Goal: Task Accomplishment & Management: Complete application form

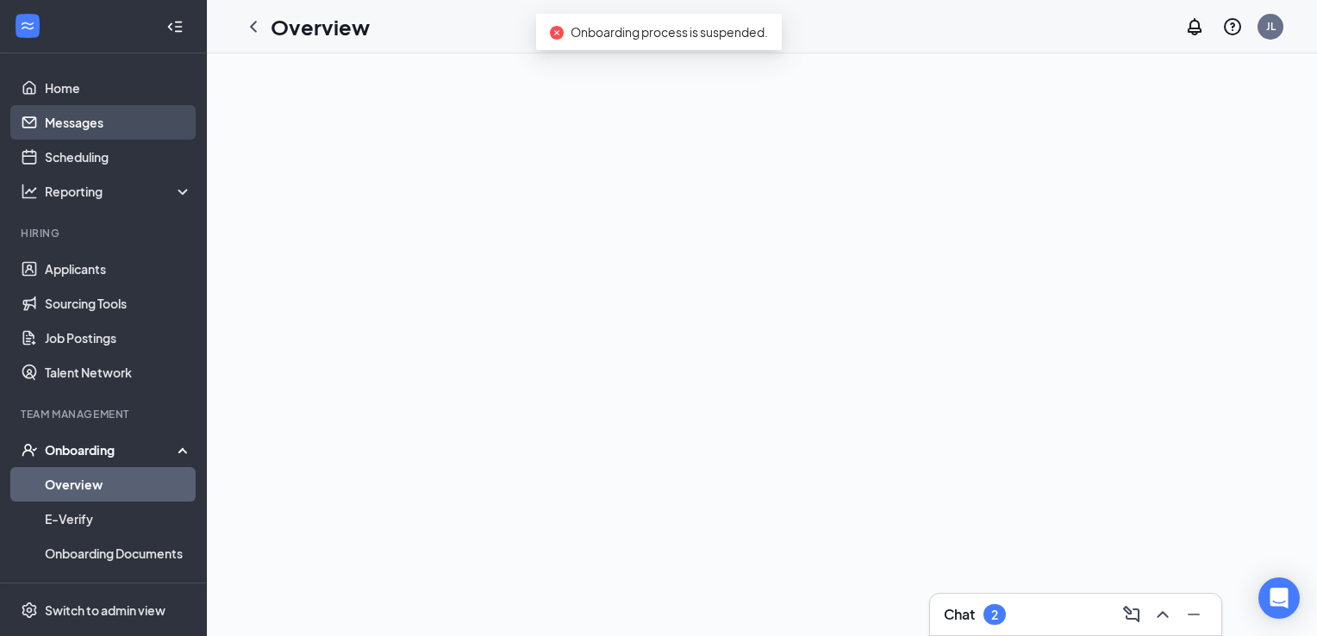
click at [80, 125] on link "Messages" at bounding box center [118, 122] width 147 height 34
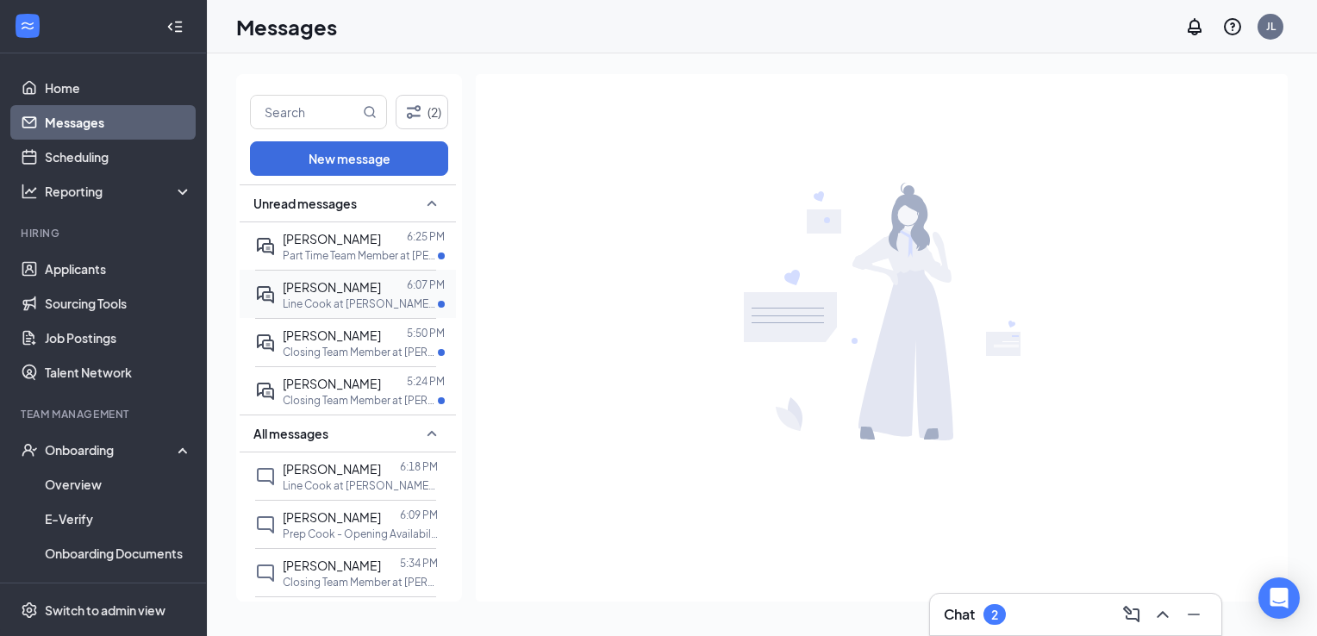
click at [340, 290] on span "[PERSON_NAME]" at bounding box center [332, 287] width 98 height 16
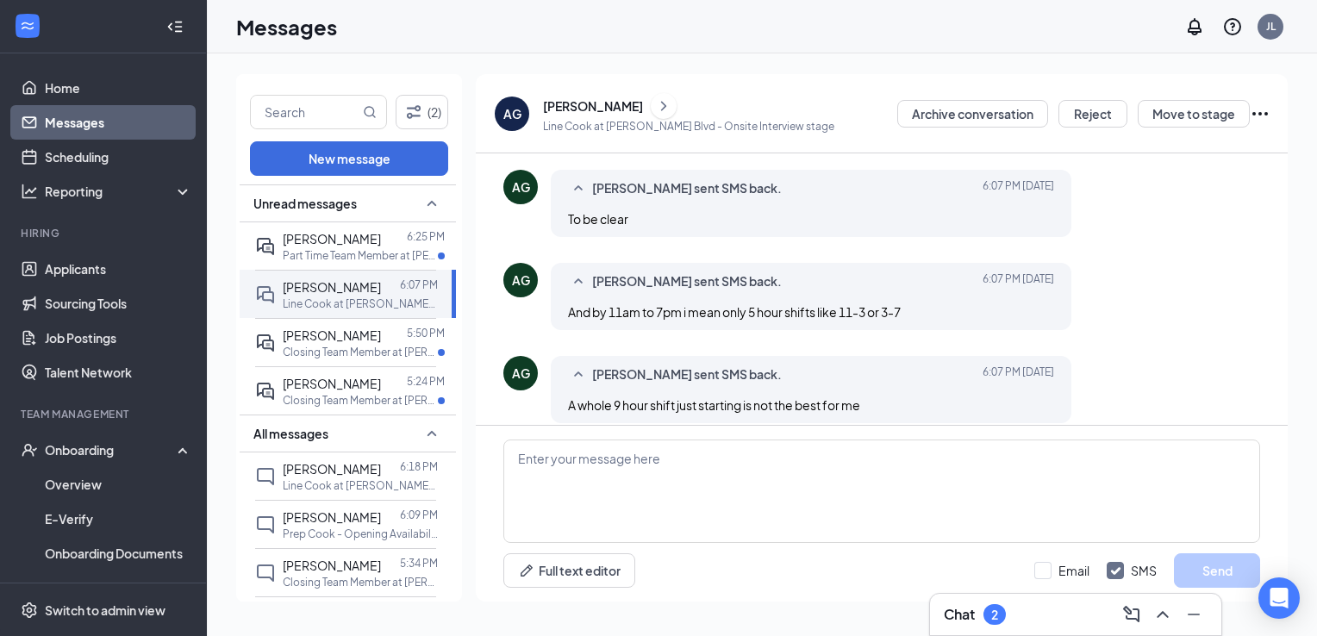
scroll to position [714, 0]
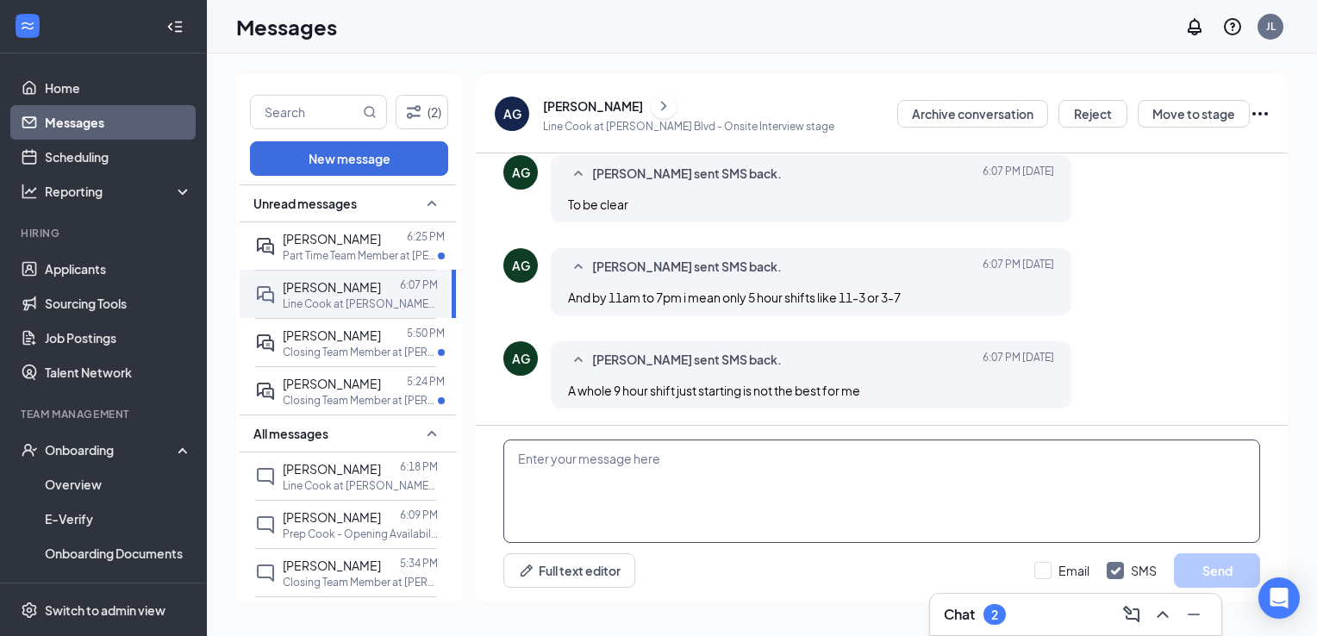
click at [612, 496] on textarea at bounding box center [881, 491] width 757 height 103
type textarea "I"
type textarea "w"
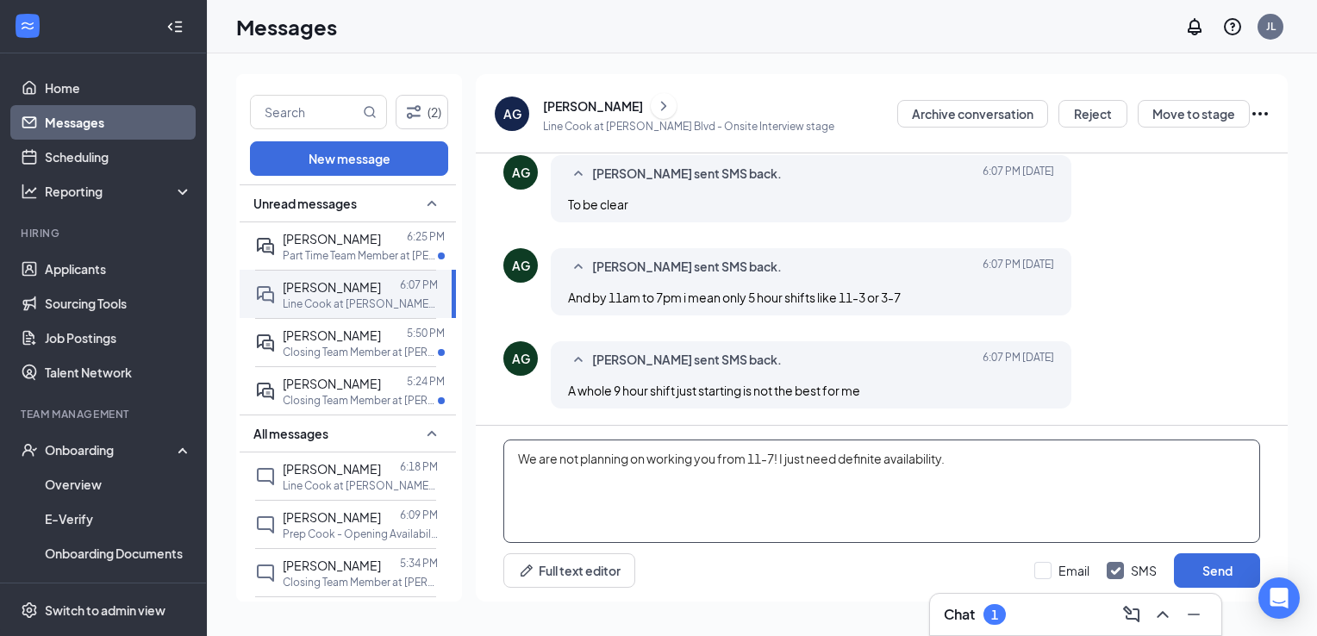
click at [776, 457] on textarea "We are not planning on working you from 11-7! I just need definite availability." at bounding box center [881, 491] width 757 height 103
click at [827, 457] on textarea "We are not planning on working you from 11-7 straight! I just need definite ava…" at bounding box center [881, 491] width 757 height 103
click at [708, 470] on textarea "We are not planning on working you from 11-7 straight! As a [DEMOGRAPHIC_DATA] …" at bounding box center [881, 491] width 757 height 103
drag, startPoint x: 1010, startPoint y: 460, endPoint x: 396, endPoint y: 463, distance: 613.6
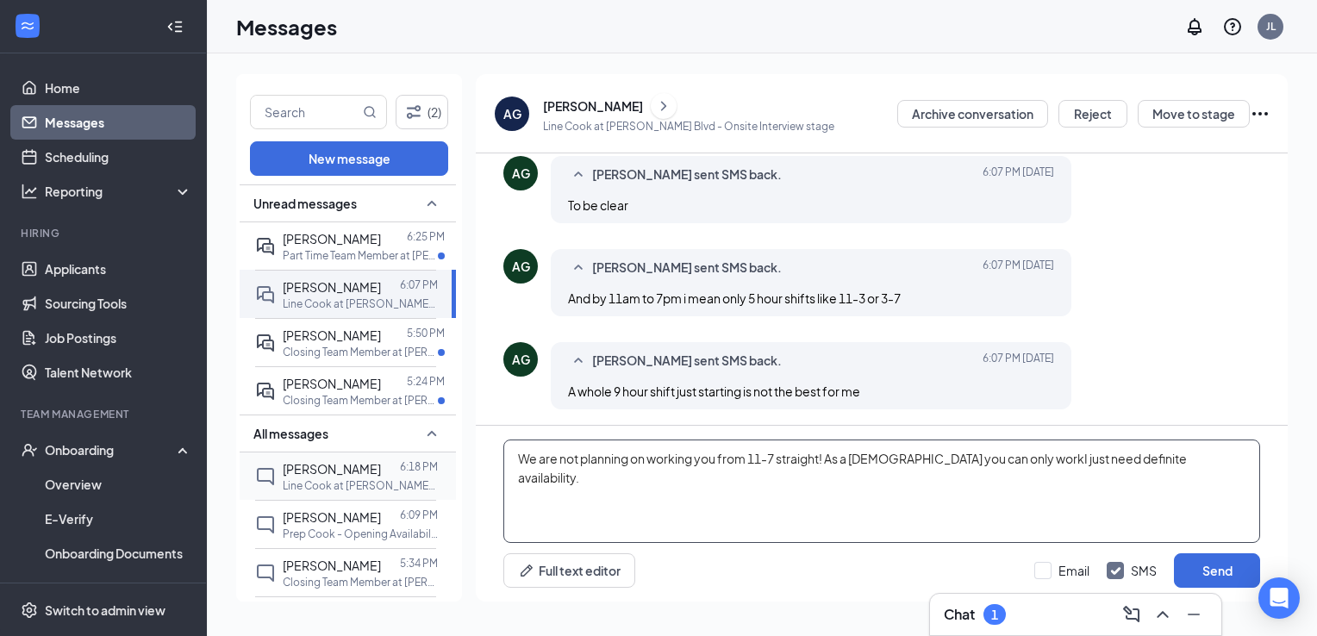
click at [396, 463] on div "(2) New message Unread messages [PERSON_NAME] 6:25 PM Part Time Team Member at …" at bounding box center [761, 344] width 1051 height 541
click at [920, 470] on textarea "Hi [PERSON_NAME]! I don't need you to work 11-7 every day, just need definite a…" at bounding box center [881, 491] width 757 height 103
click at [988, 465] on textarea "Hi [PERSON_NAME]! I don't need you to work 11-7 every day, just need definite a…" at bounding box center [881, 491] width 757 height 103
click at [349, 416] on div "All messages" at bounding box center [348, 434] width 216 height 38
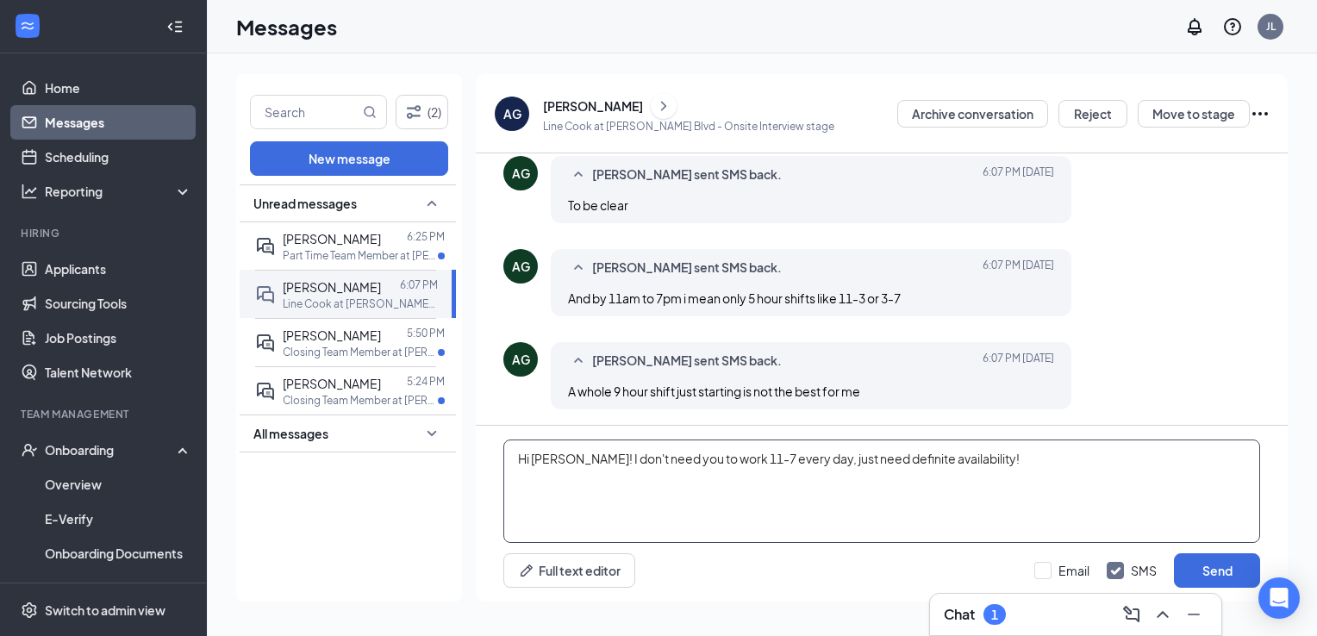
click at [985, 460] on textarea "Hi [PERSON_NAME]! I don't need you to work 11-7 every day, just need definite a…" at bounding box center [881, 491] width 757 height 103
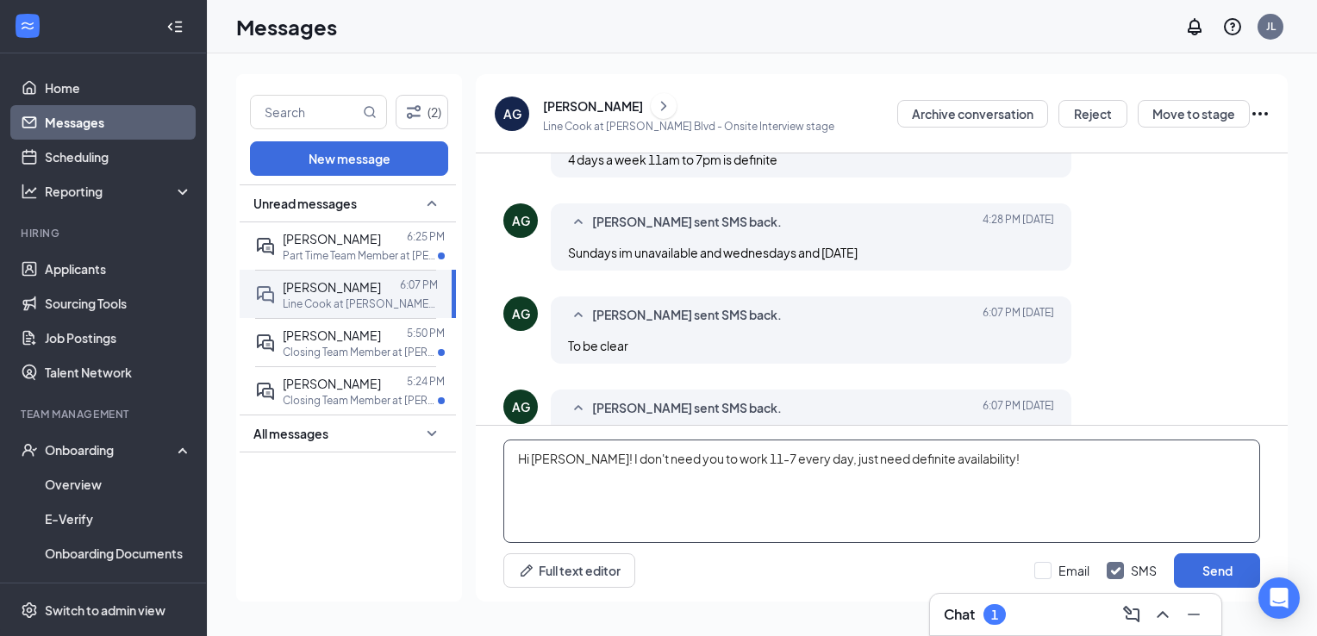
scroll to position [677, 0]
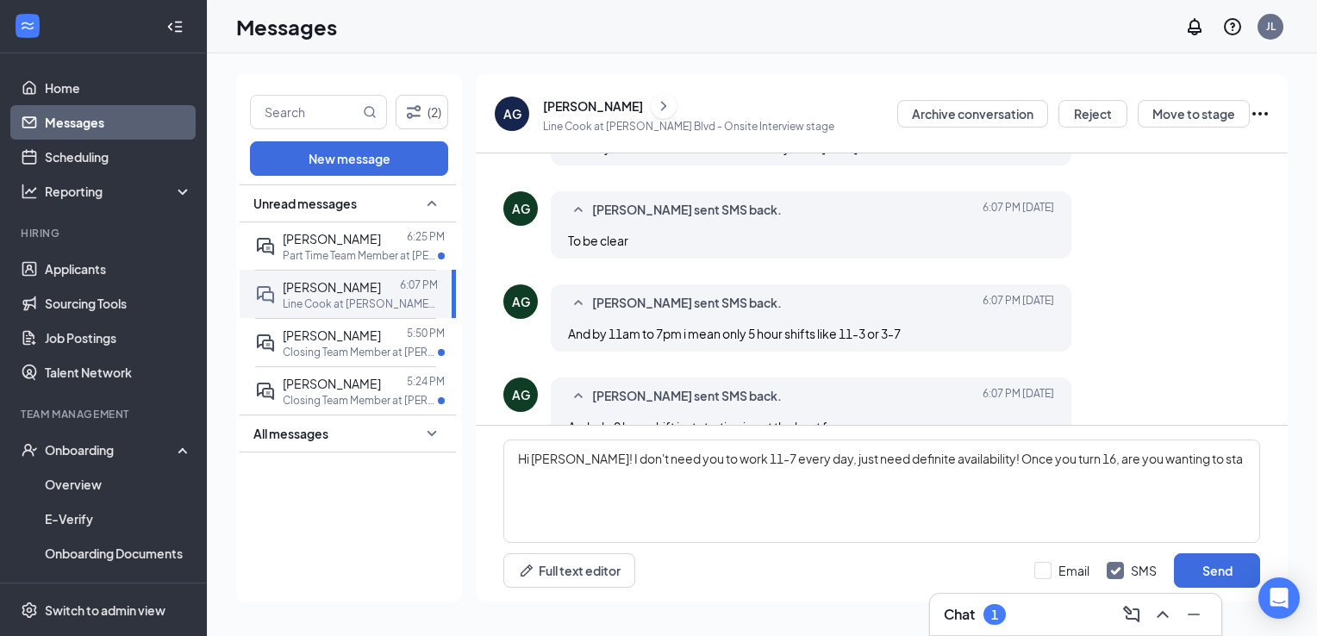
click at [63, 122] on link "Messages" at bounding box center [118, 122] width 147 height 34
click at [1219, 471] on textarea "Hi [PERSON_NAME]! I don't need you to work 11-7 every day, just need definite a…" at bounding box center [881, 491] width 757 height 103
click at [1182, 463] on textarea "Hi [PERSON_NAME]! I don't need you to work 11-7 every day, just need definite a…" at bounding box center [881, 491] width 757 height 103
click at [792, 464] on textarea "Hi [PERSON_NAME]! I don't need you to work 11-7 every day, just need definite a…" at bounding box center [881, 491] width 757 height 103
click at [1038, 479] on textarea "Hi [PERSON_NAME]! I don't need you to work 11-7 every day, I just need definite…" at bounding box center [881, 491] width 757 height 103
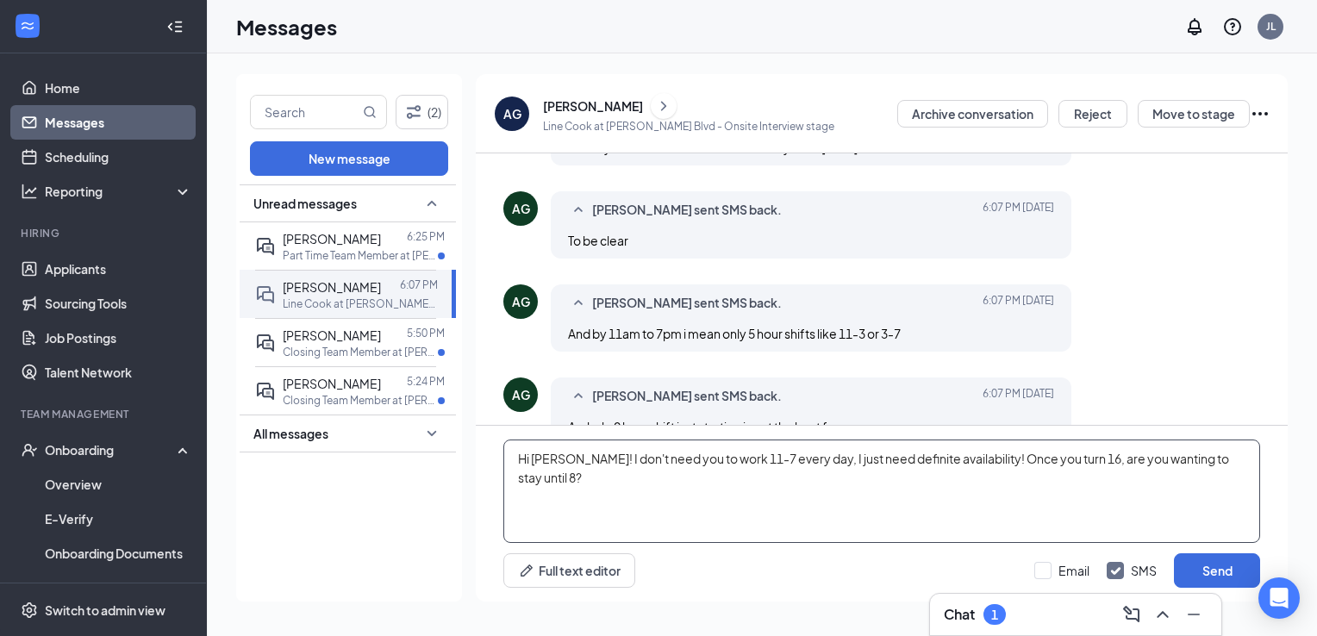
click at [1158, 476] on textarea "Hi [PERSON_NAME]! I don't need you to work 11-7 every day, I just need definite…" at bounding box center [881, 491] width 757 height 103
type textarea "Hi [PERSON_NAME]! I don't need you to work 11-7 every day, I just need definite…"
click at [1210, 567] on button "Send" at bounding box center [1217, 570] width 86 height 34
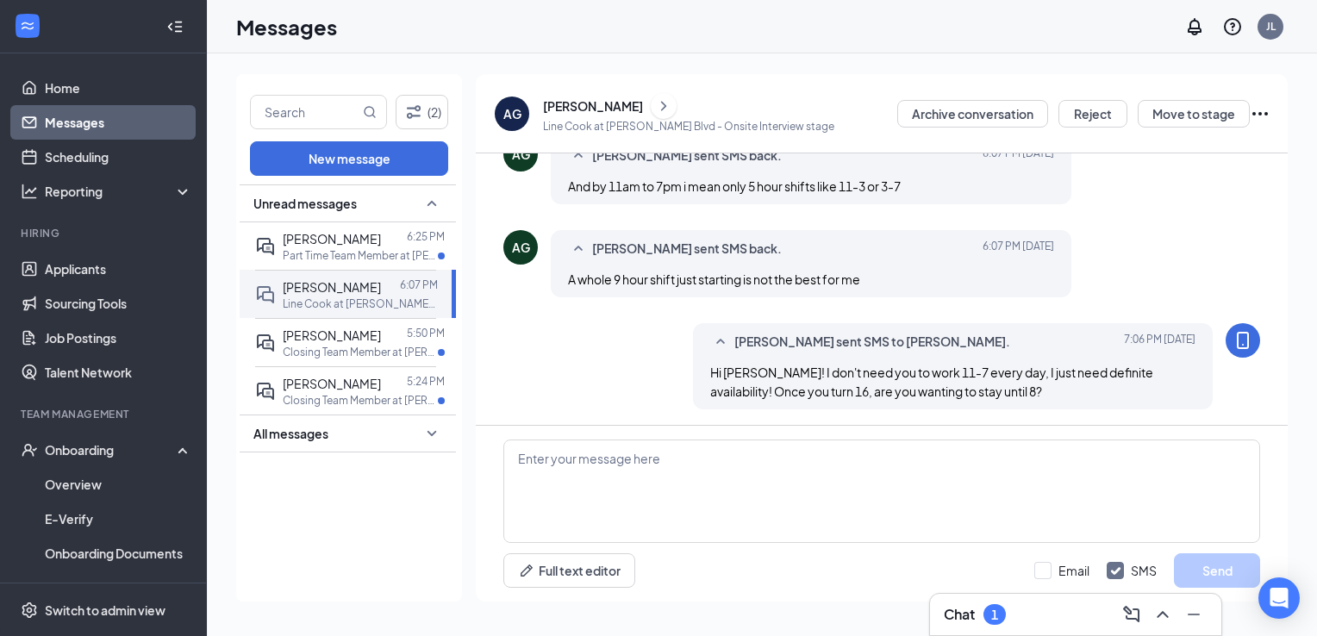
scroll to position [826, 0]
click at [296, 402] on p "Closing Team Member at [PERSON_NAME][GEOGRAPHIC_DATA]" at bounding box center [360, 400] width 155 height 15
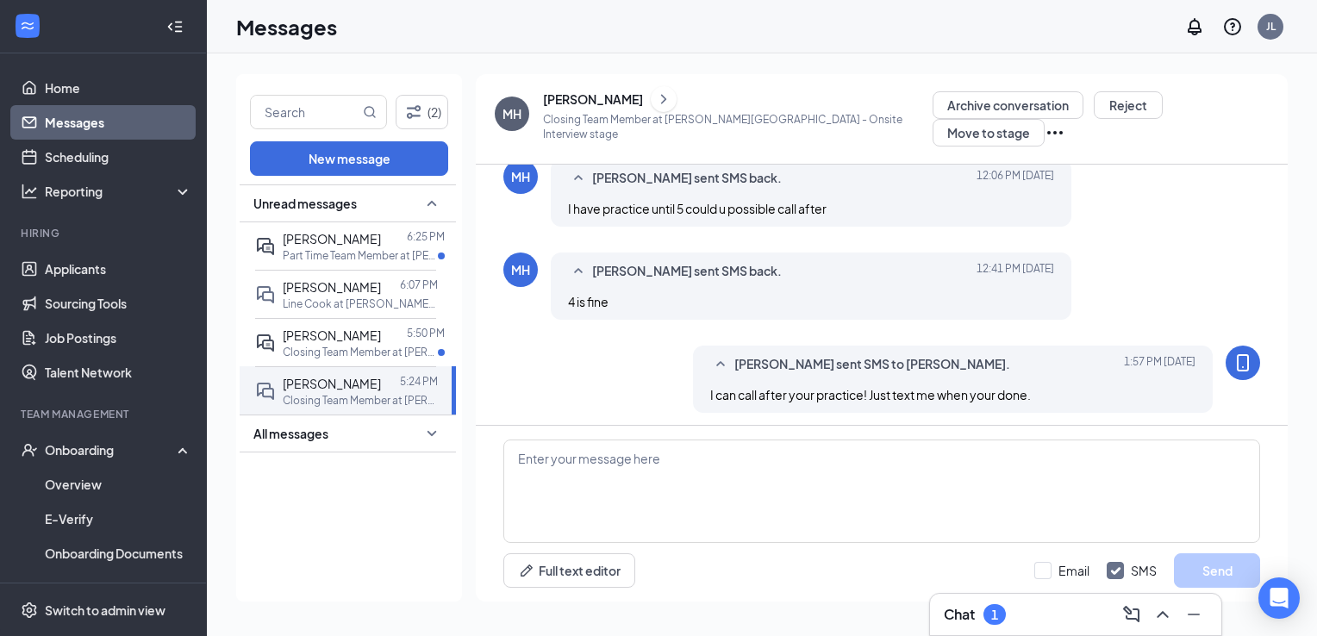
scroll to position [717, 0]
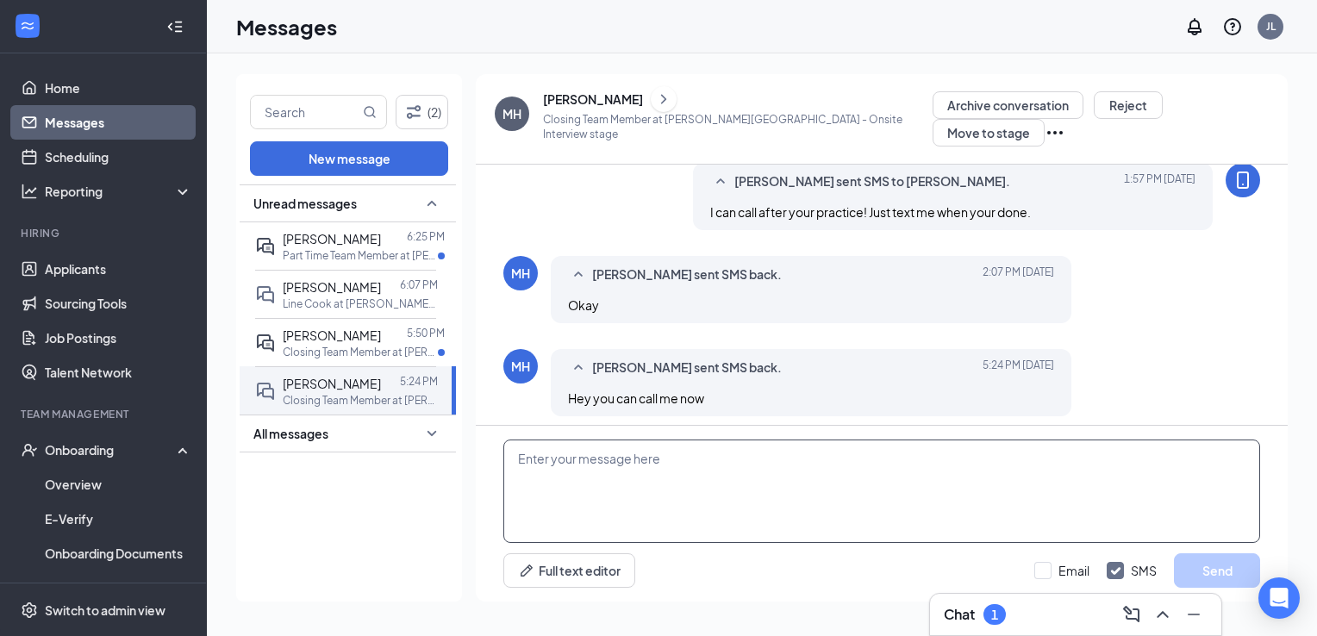
click at [649, 481] on textarea at bounding box center [881, 491] width 757 height 103
click at [589, 464] on textarea "Hi [PERSON_NAME]! I will call you [DATE] instead!" at bounding box center [881, 491] width 757 height 103
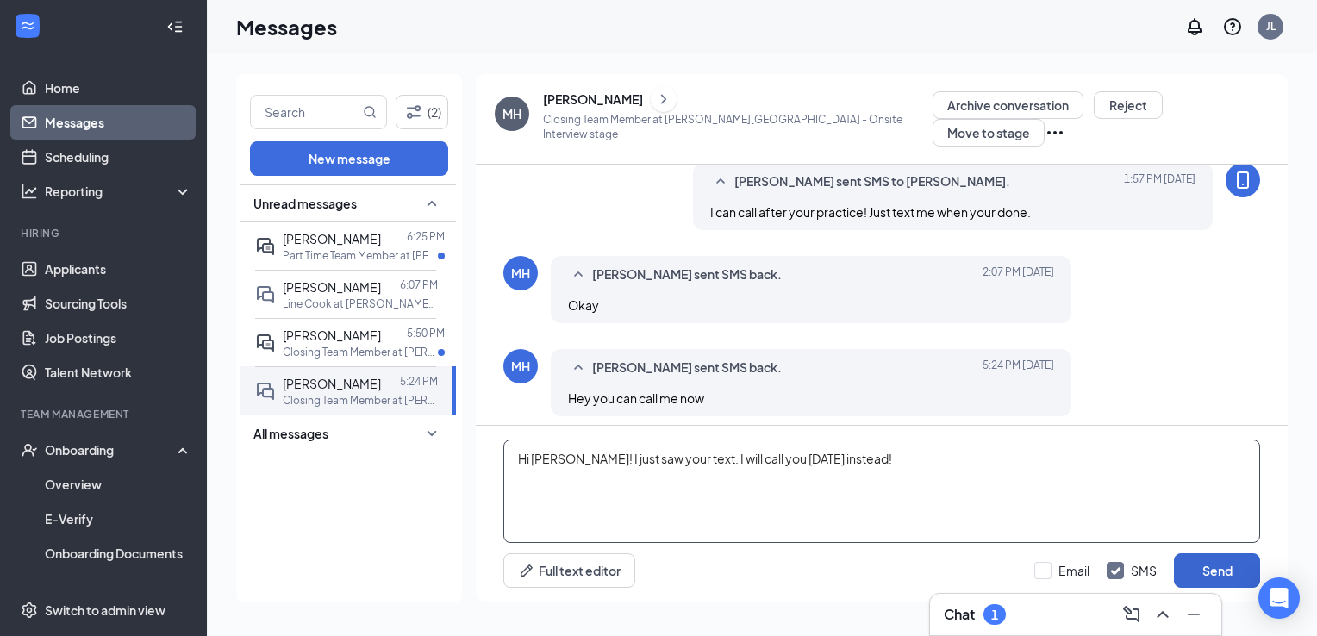
type textarea "Hi [PERSON_NAME]! I just saw your text. I will call you [DATE] instead!"
click at [1220, 571] on button "Send" at bounding box center [1217, 570] width 86 height 34
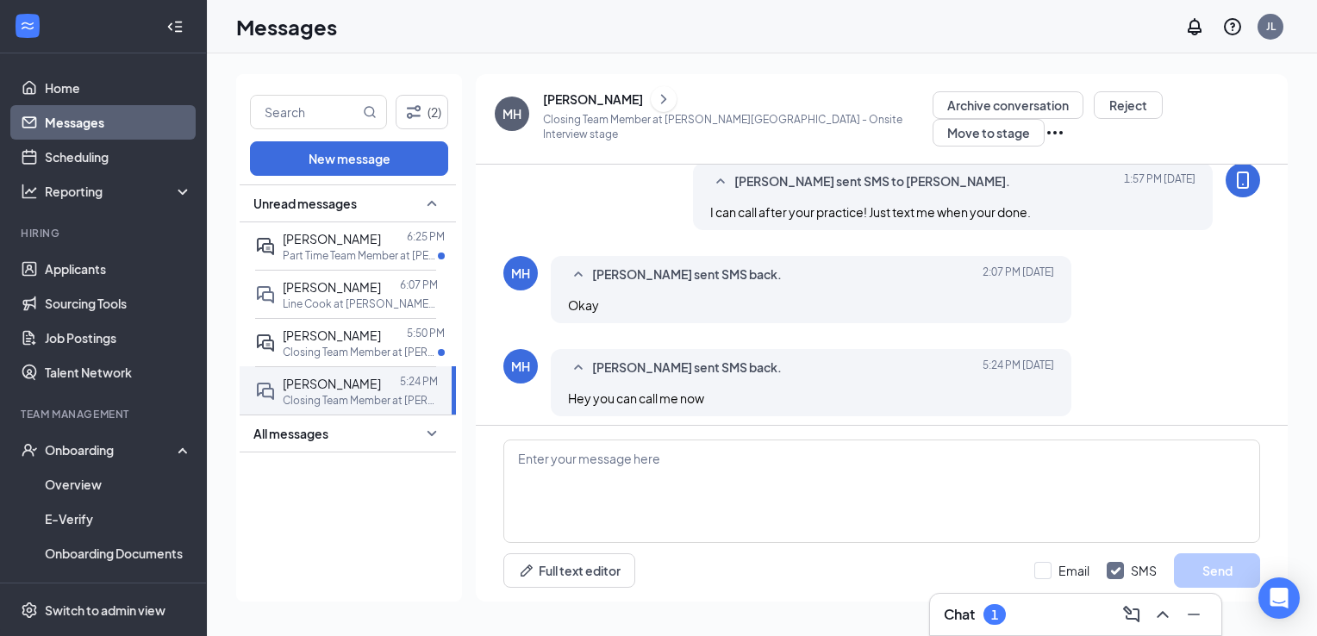
scroll to position [810, 0]
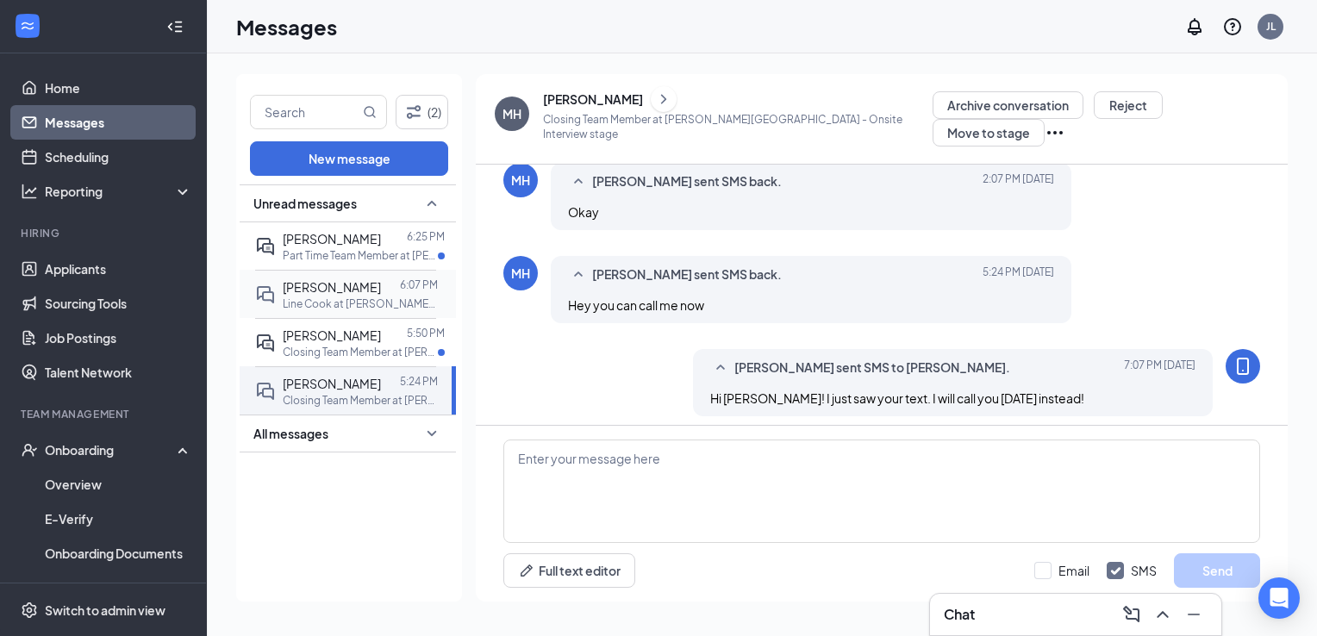
click at [400, 292] on div "6:07 PM" at bounding box center [419, 286] width 38 height 19
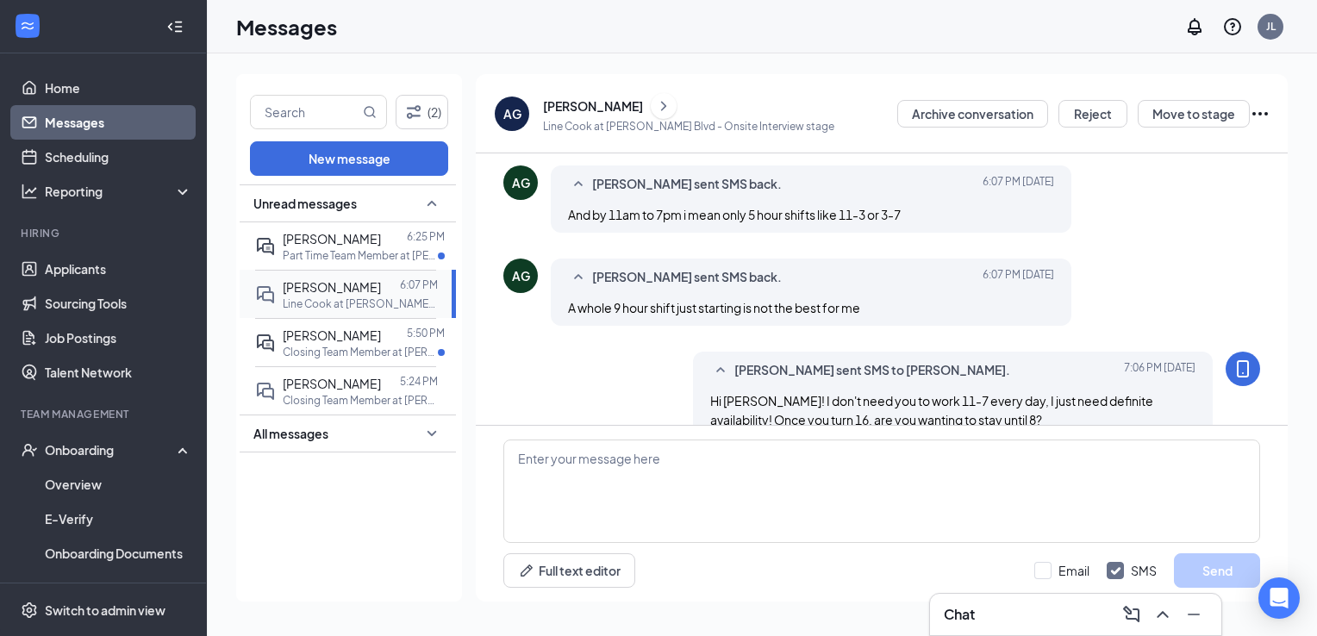
scroll to position [733, 0]
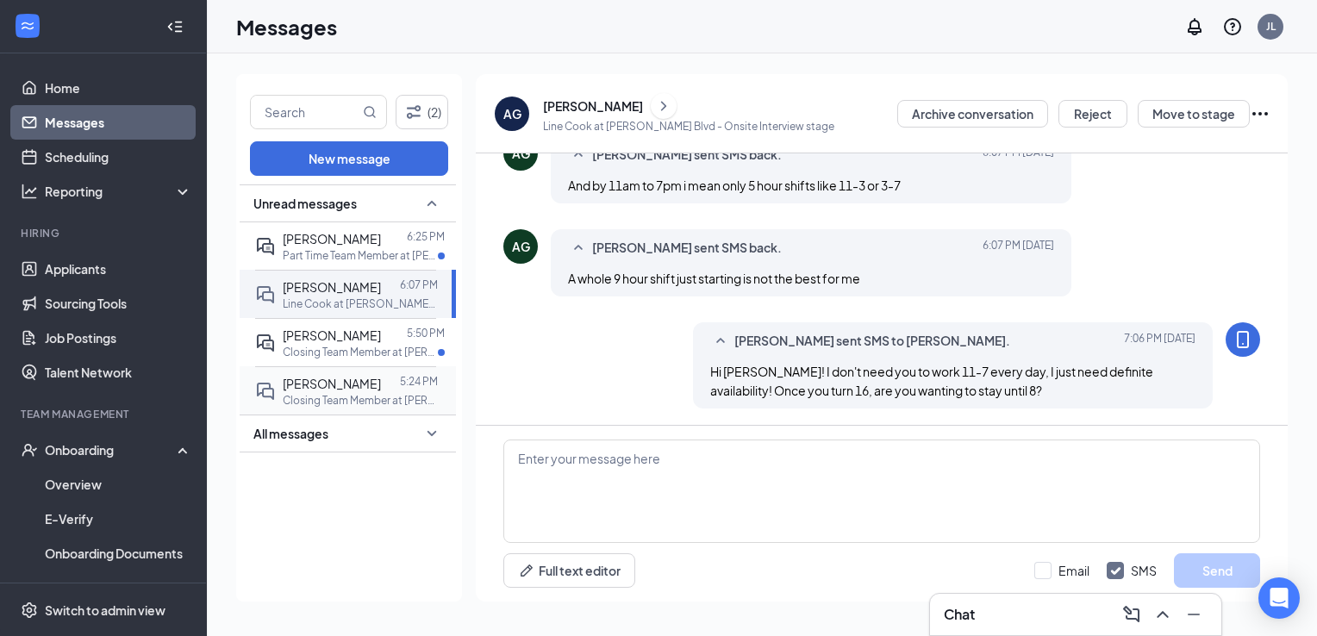
click at [332, 380] on span "[PERSON_NAME]" at bounding box center [332, 384] width 98 height 16
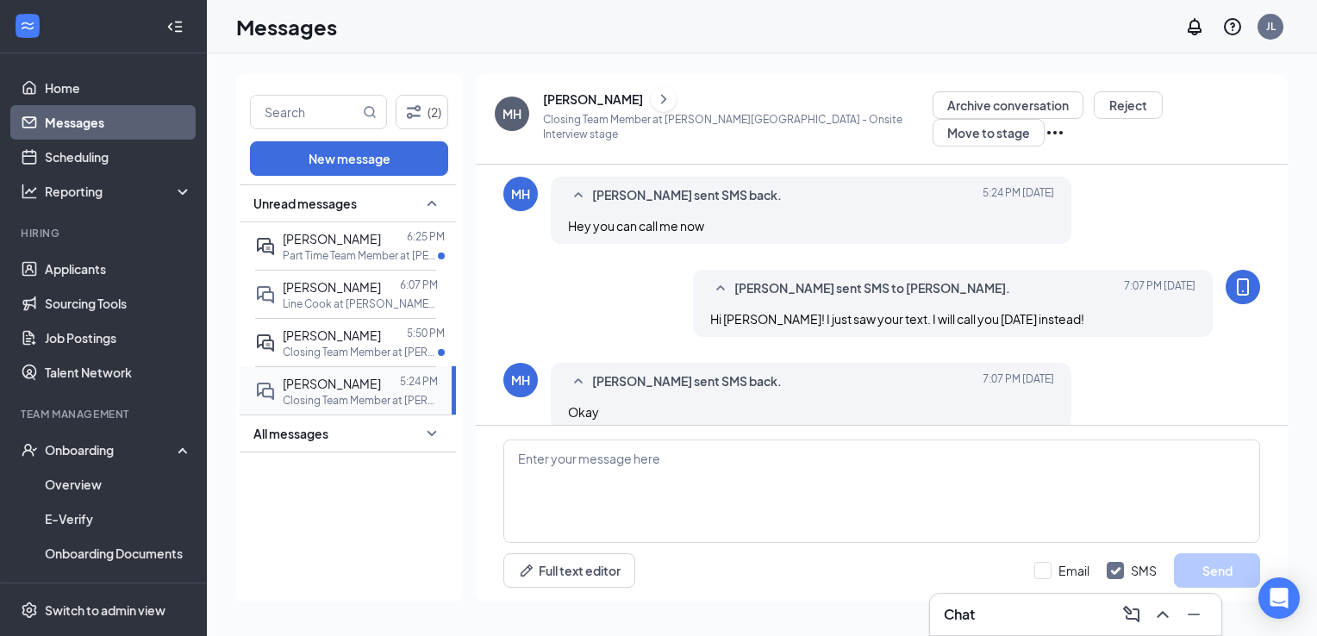
scroll to position [717, 0]
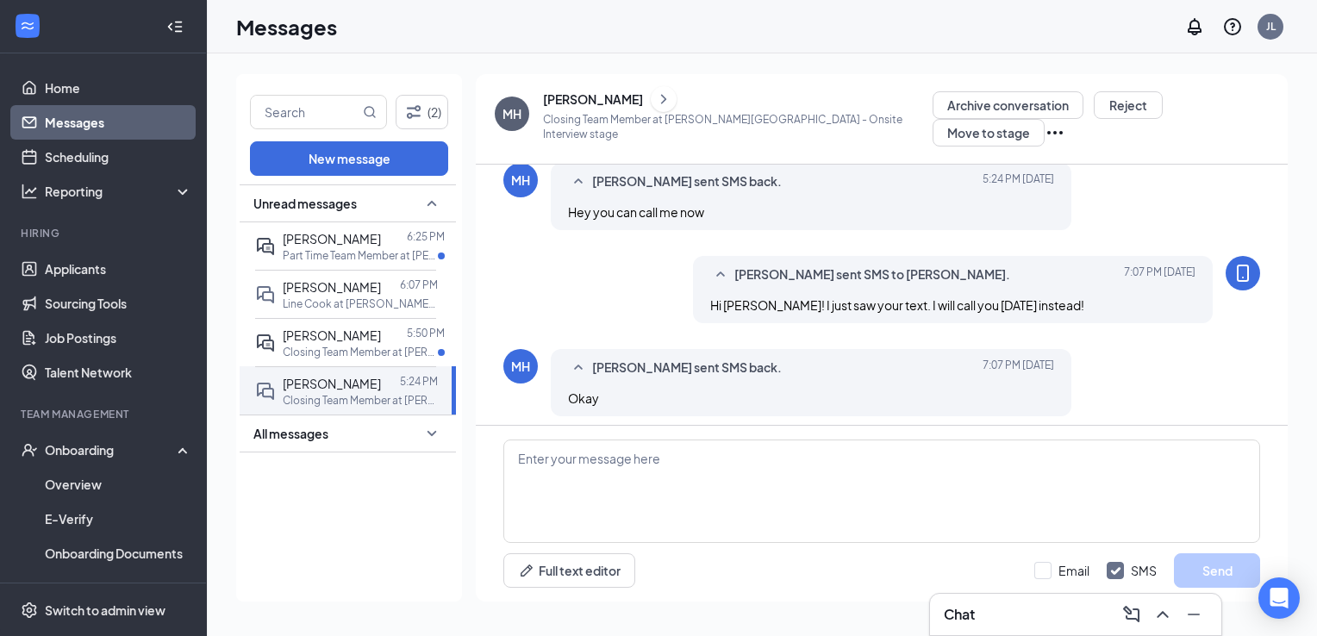
click at [1313, 551] on div "(2) New message Unread messages [PERSON_NAME] 6:25 PM Part Time Team Member at …" at bounding box center [762, 344] width 1110 height 583
click at [65, 126] on link "Messages" at bounding box center [118, 122] width 147 height 34
click at [375, 248] on p "Part Time Team Member at [PERSON_NAME][GEOGRAPHIC_DATA]" at bounding box center [360, 255] width 155 height 15
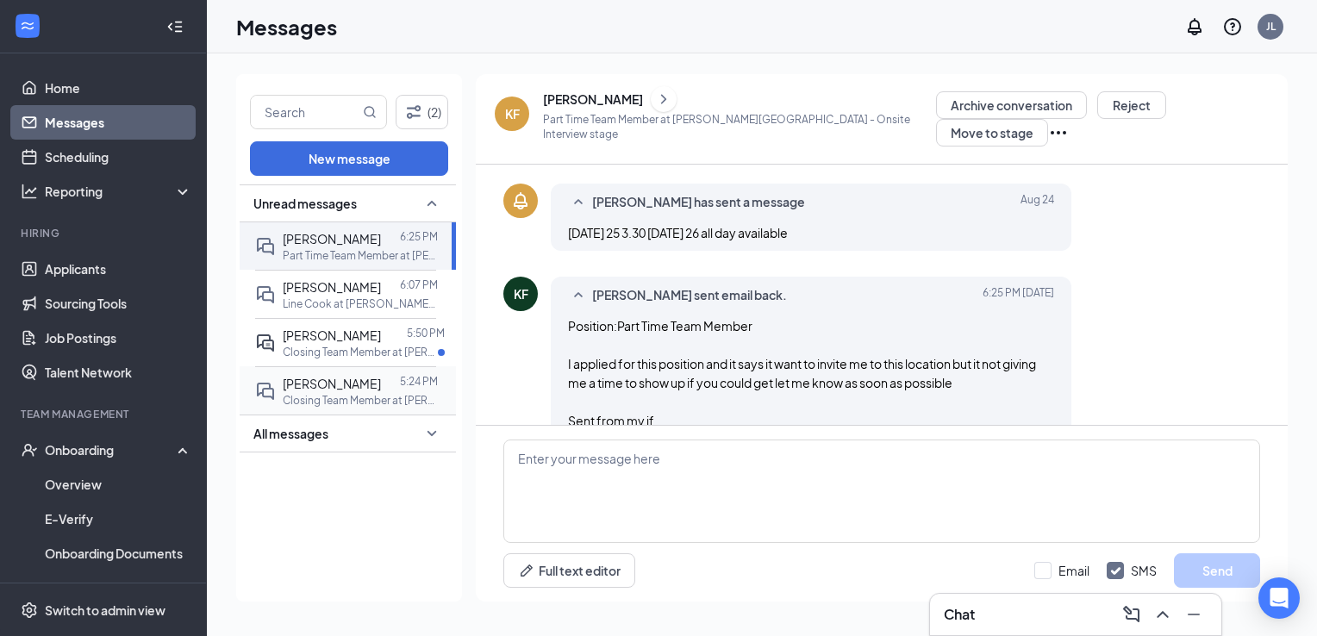
scroll to position [431, 0]
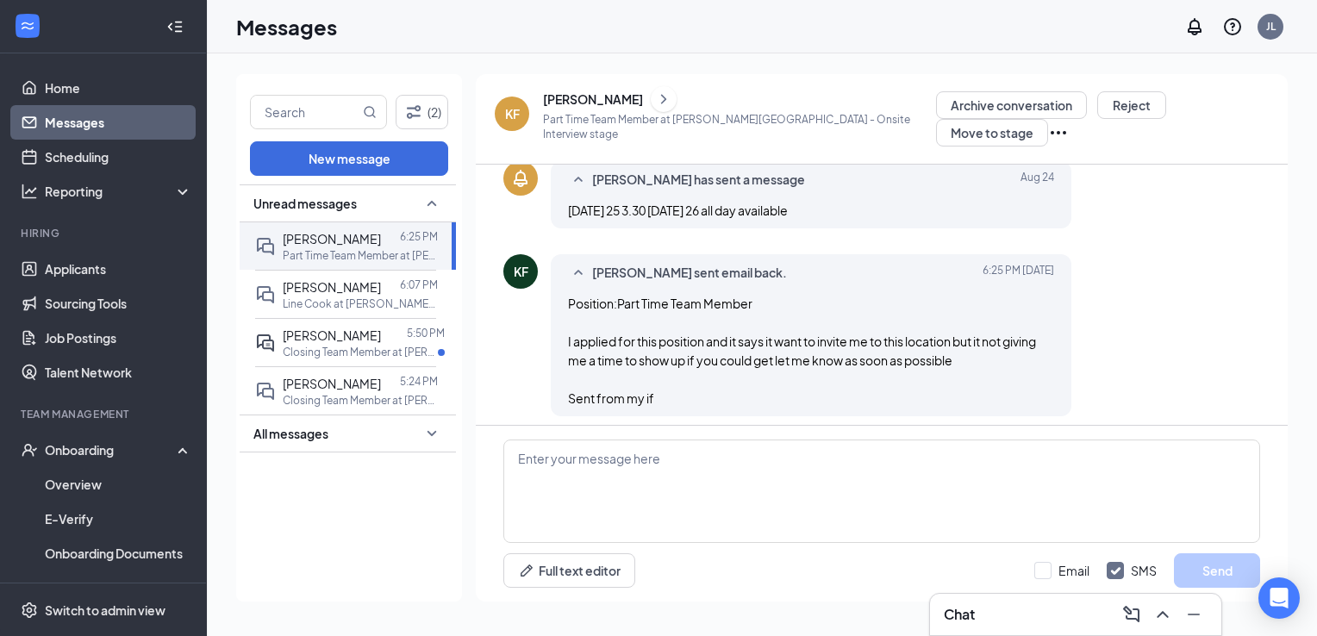
click at [576, 92] on div "[PERSON_NAME]" at bounding box center [593, 98] width 100 height 17
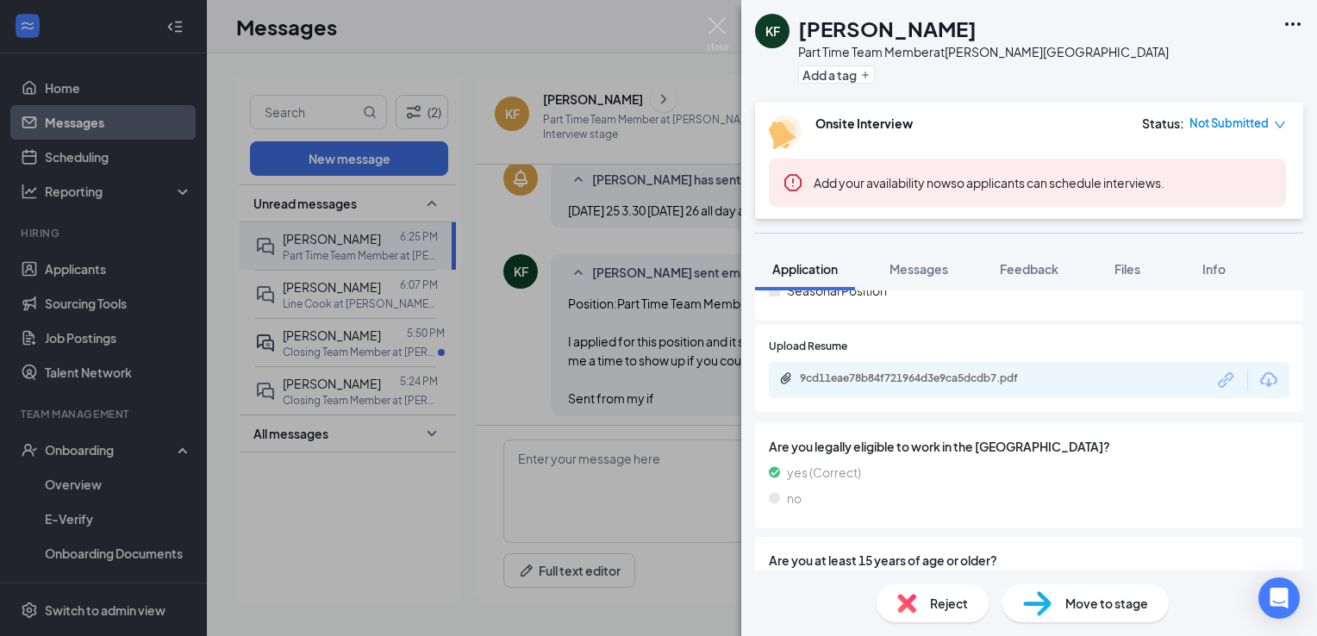
scroll to position [403, 0]
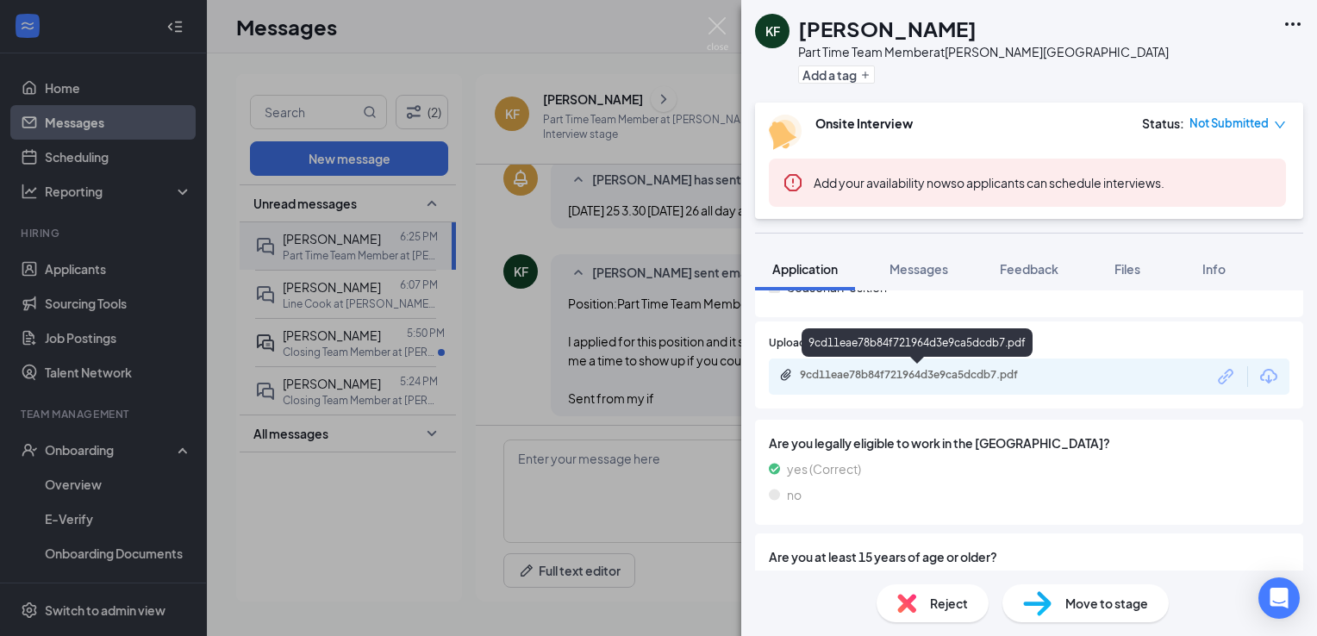
click at [851, 377] on div "9cd11eae78b84f721964d3e9ca5dcdb7.pdf" at bounding box center [920, 375] width 241 height 14
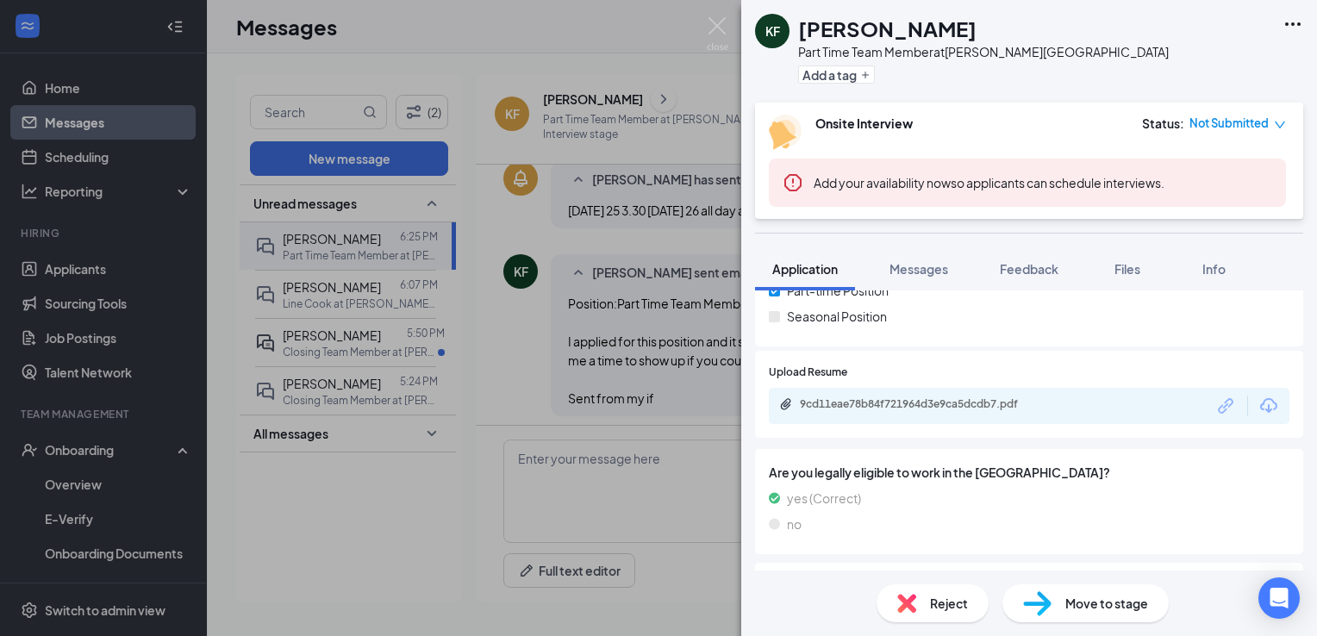
scroll to position [369, 0]
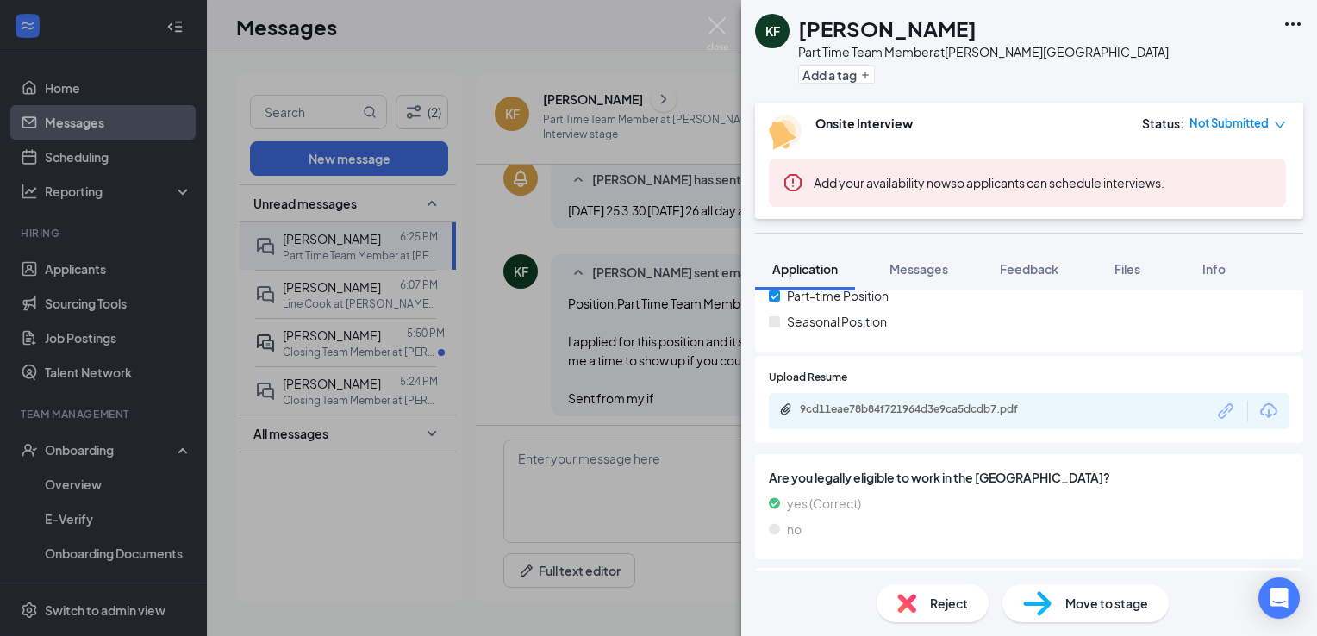
click at [710, 44] on img at bounding box center [718, 34] width 22 height 34
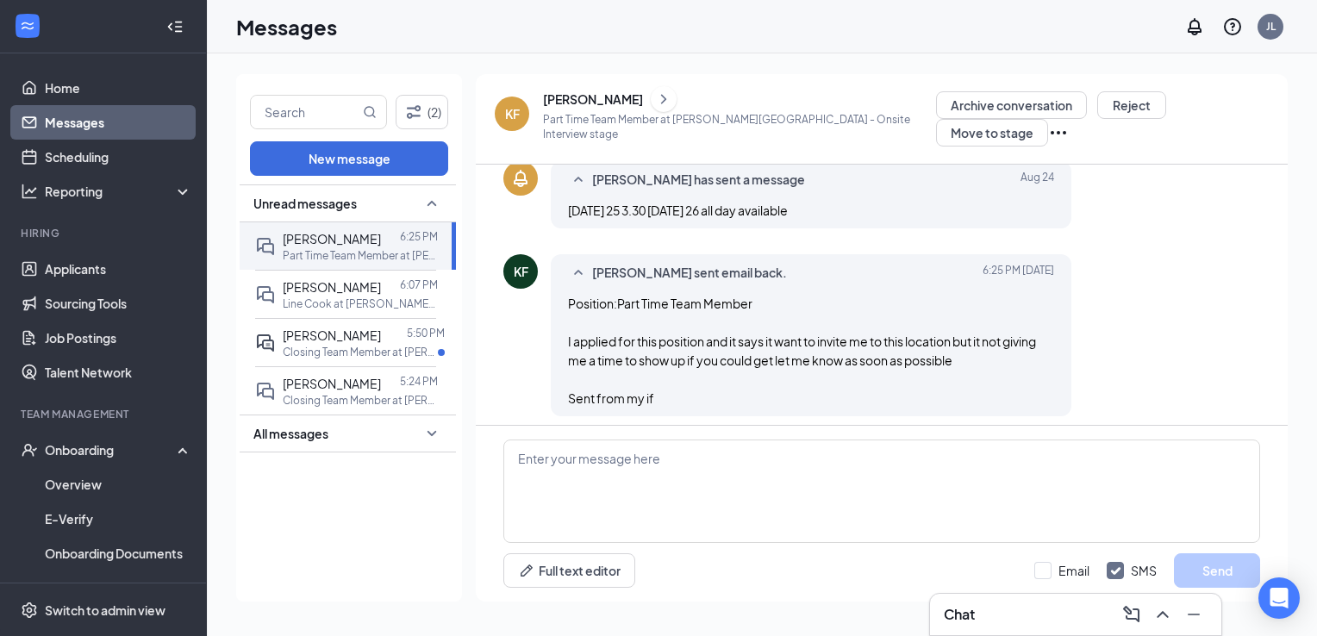
click at [83, 125] on link "Messages" at bounding box center [118, 122] width 147 height 34
click at [321, 345] on p "Closing Team Member at [PERSON_NAME][GEOGRAPHIC_DATA]" at bounding box center [360, 352] width 155 height 15
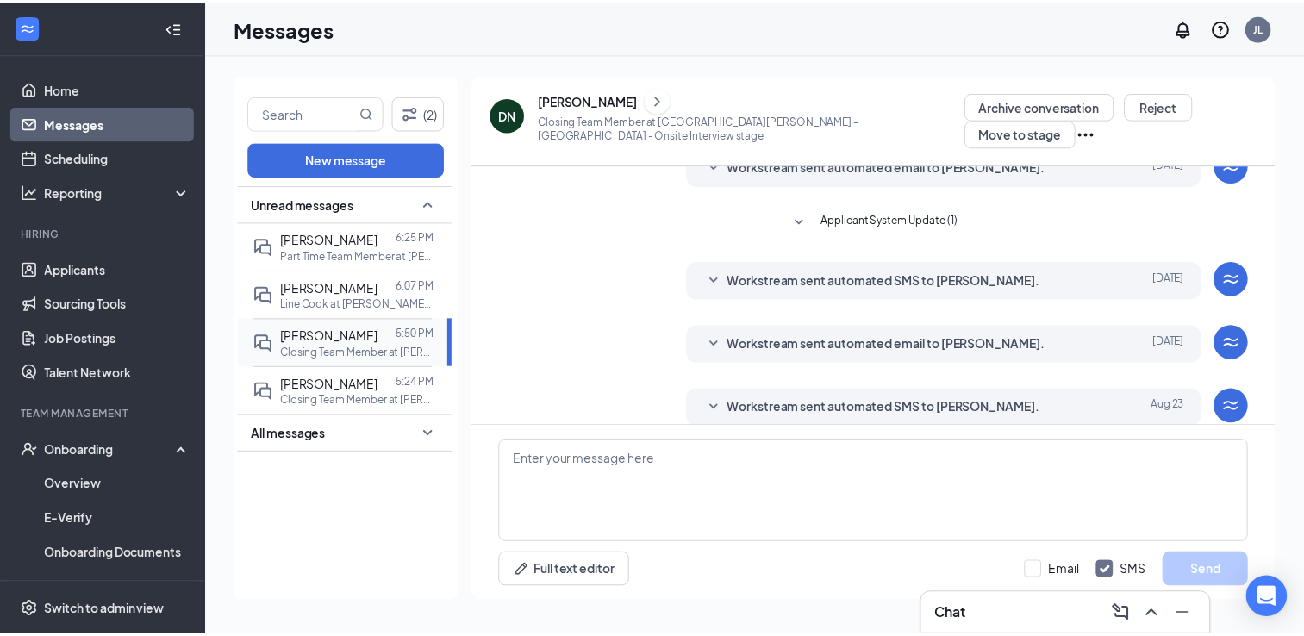
scroll to position [441, 0]
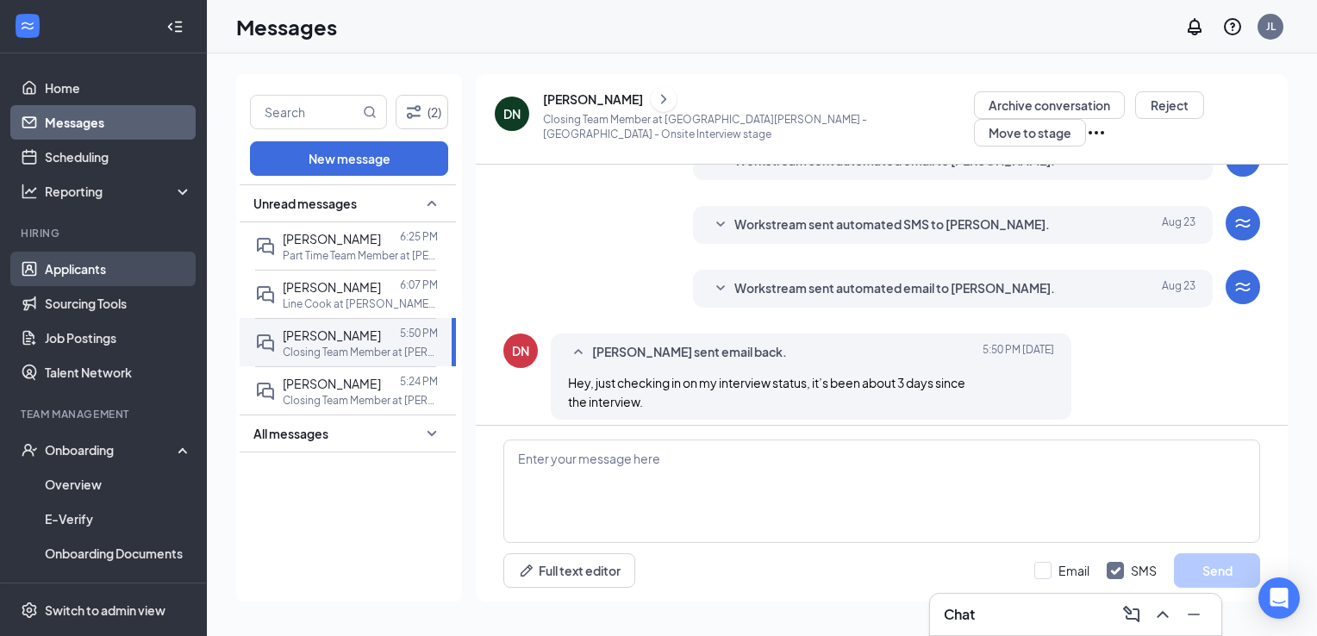
click at [71, 266] on link "Applicants" at bounding box center [118, 269] width 147 height 34
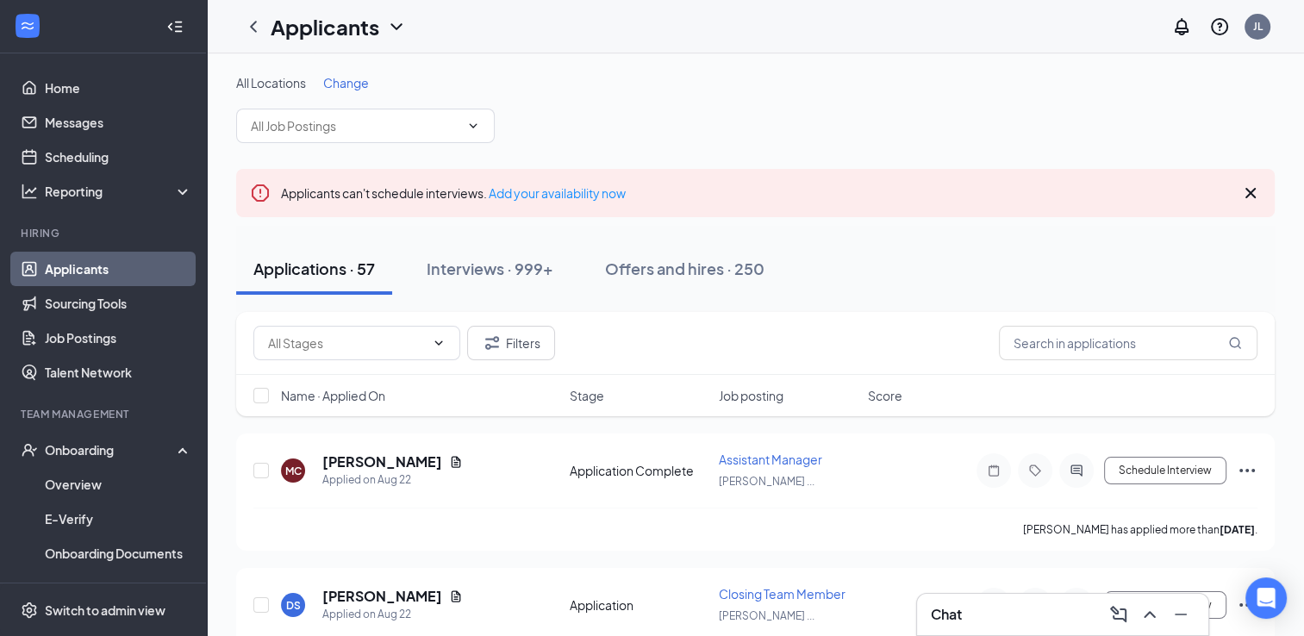
click at [352, 83] on span "Change" at bounding box center [346, 83] width 46 height 16
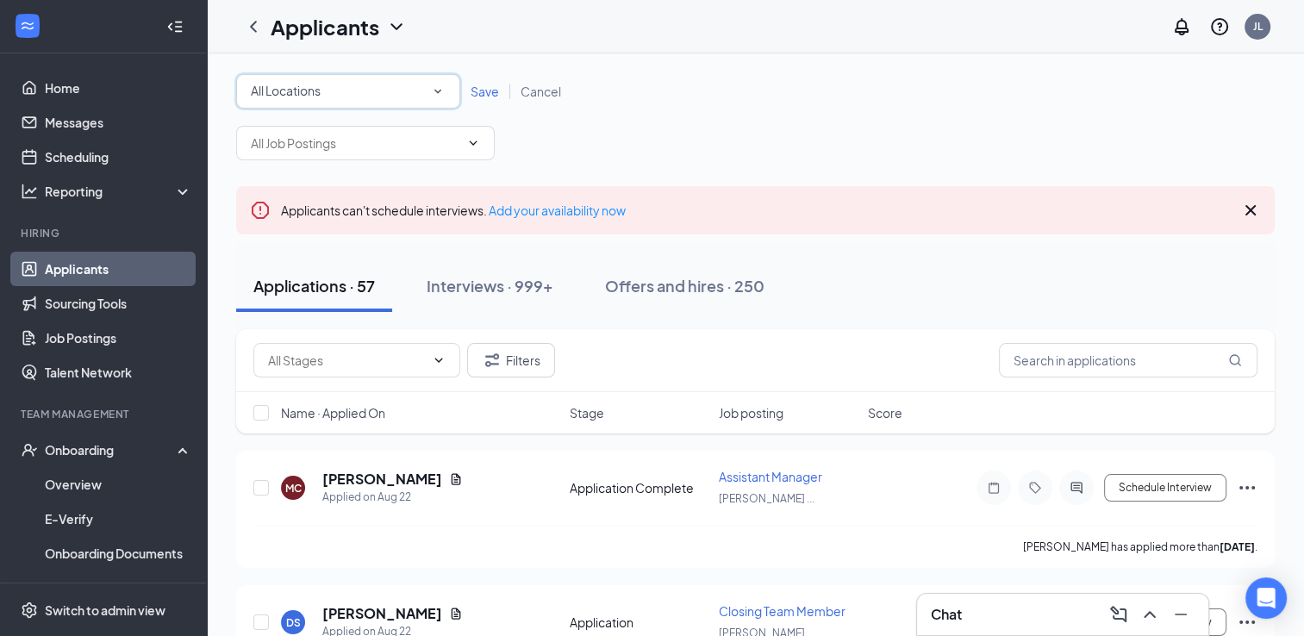
click at [352, 83] on div "All Locations" at bounding box center [348, 91] width 195 height 21
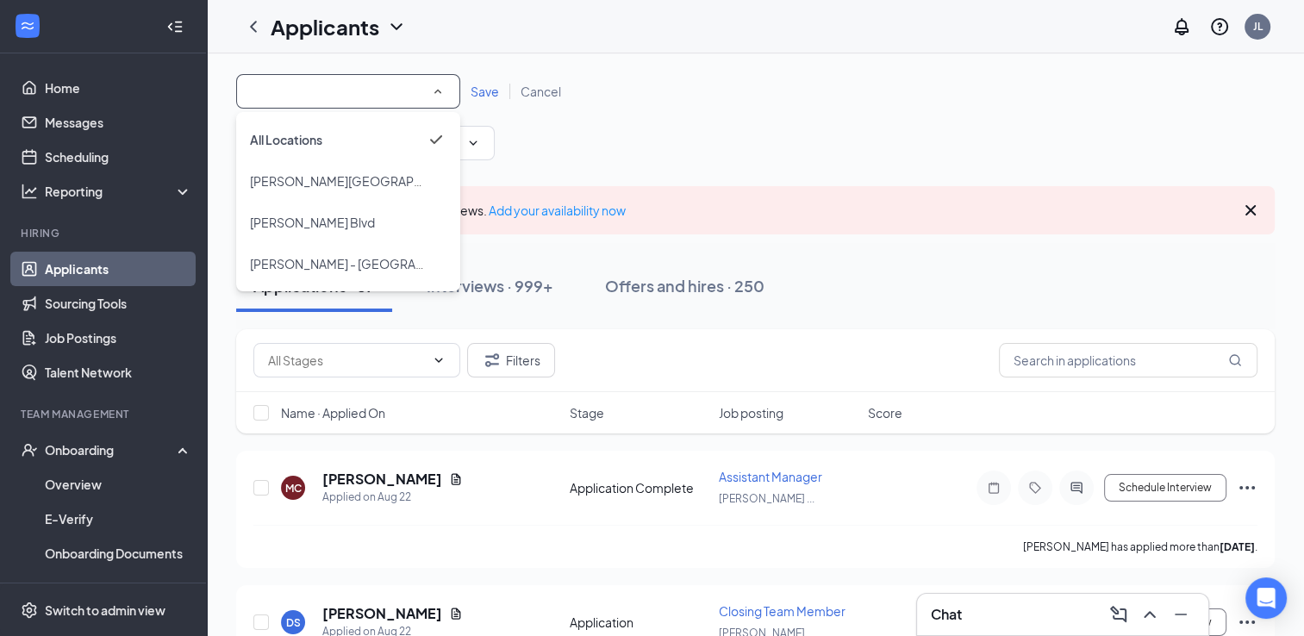
click at [658, 110] on div "All Locations All Locations Save Cancel" at bounding box center [755, 117] width 1038 height 86
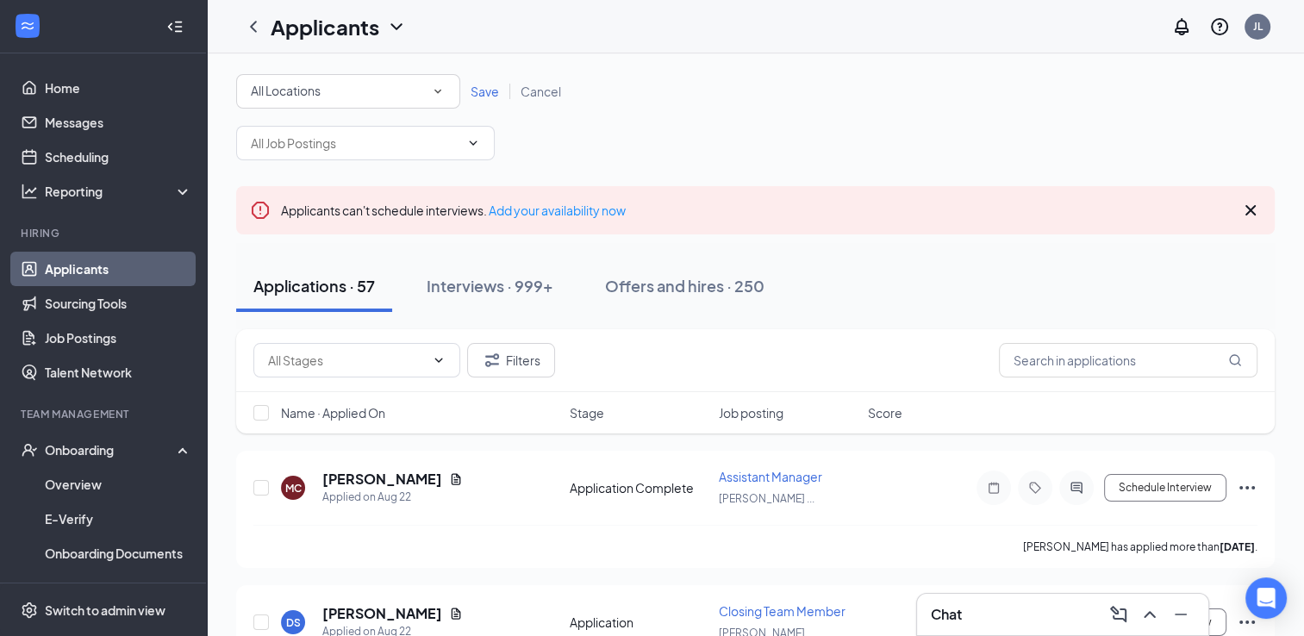
scroll to position [65, 0]
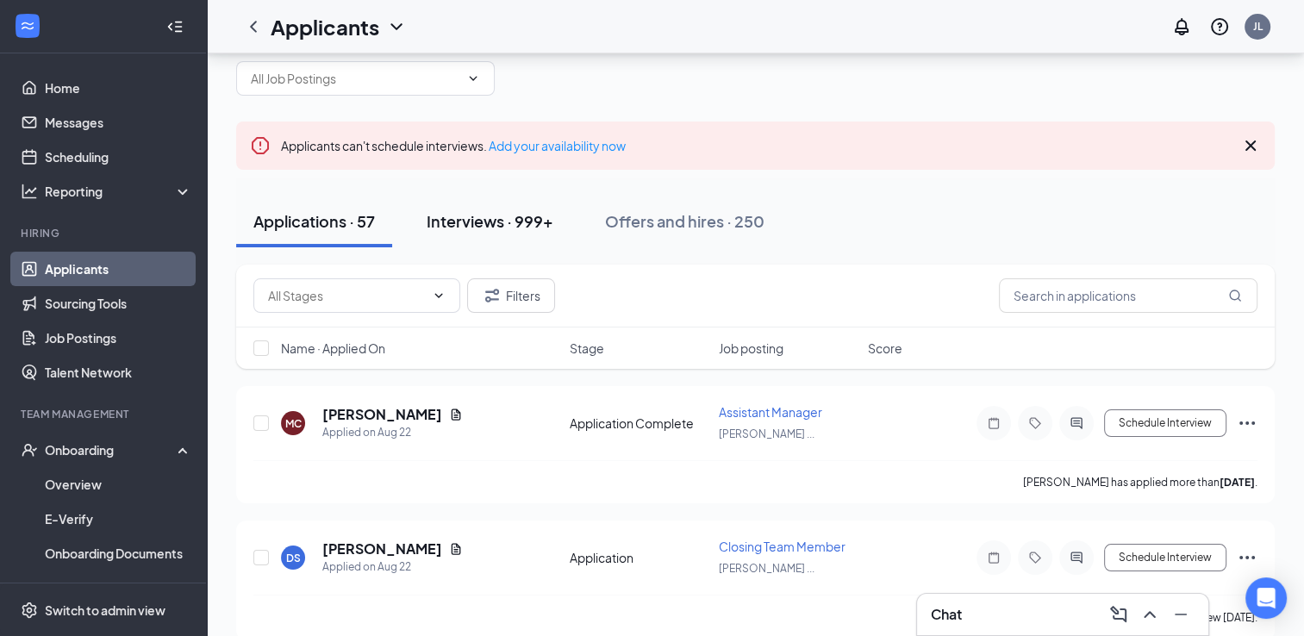
click at [481, 208] on button "Interviews · 999+" at bounding box center [489, 222] width 161 height 52
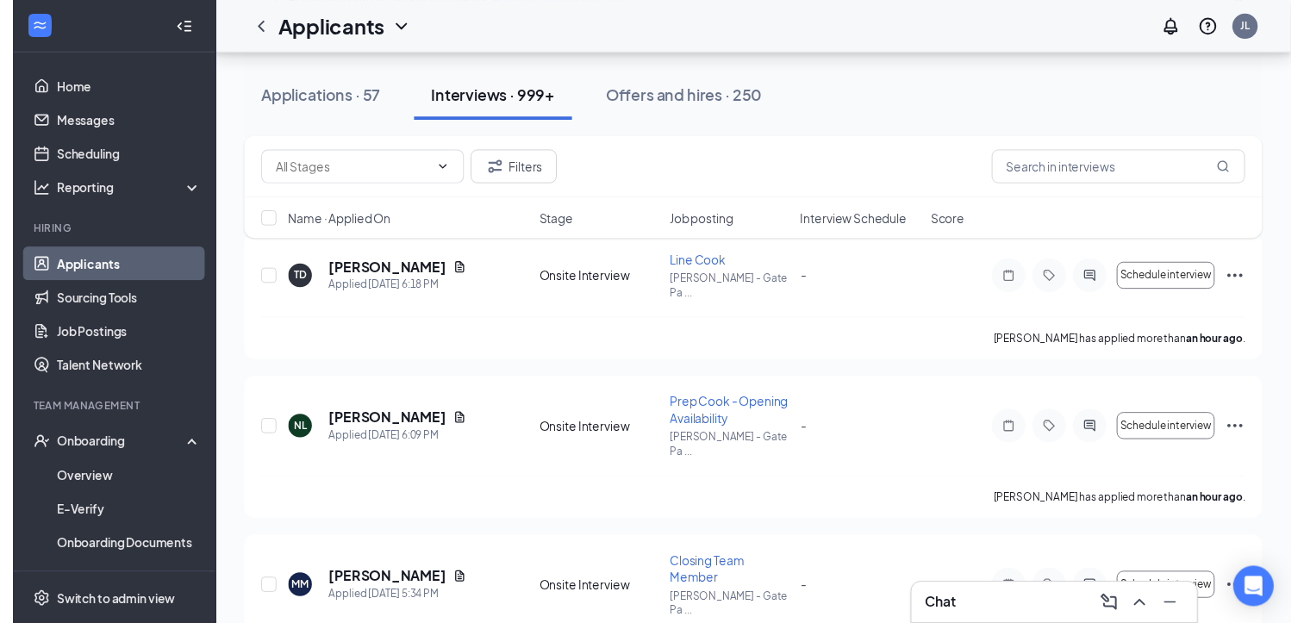
scroll to position [214, 0]
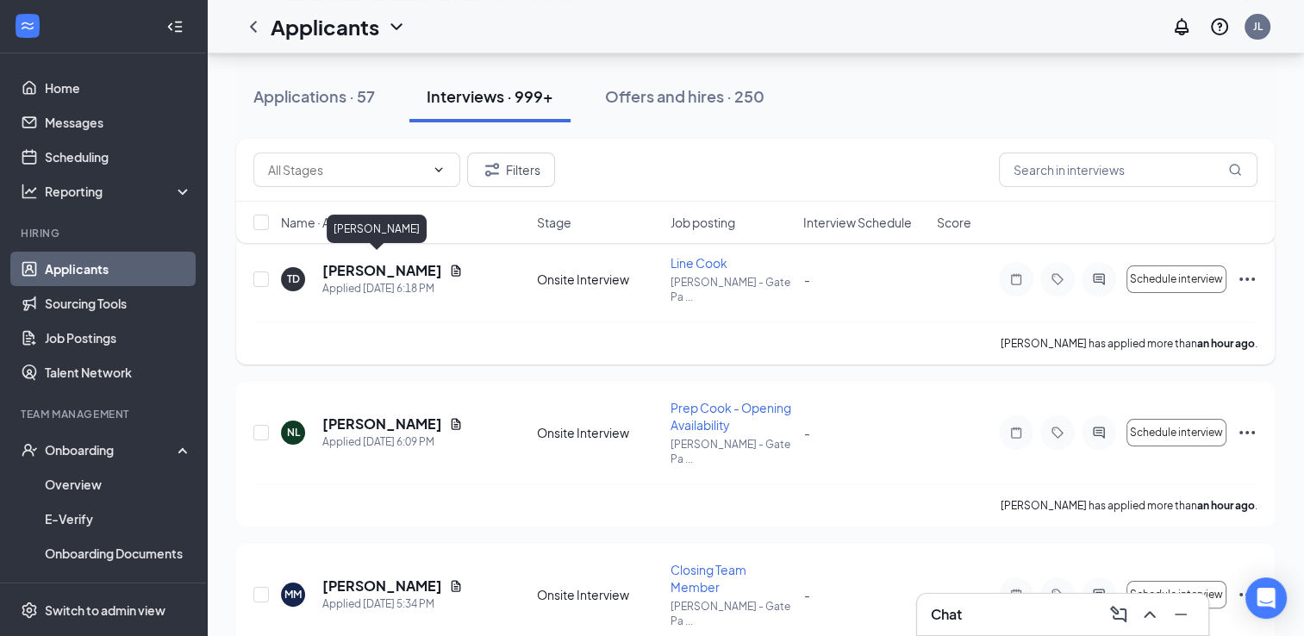
click at [371, 267] on h5 "[PERSON_NAME]" at bounding box center [382, 270] width 120 height 19
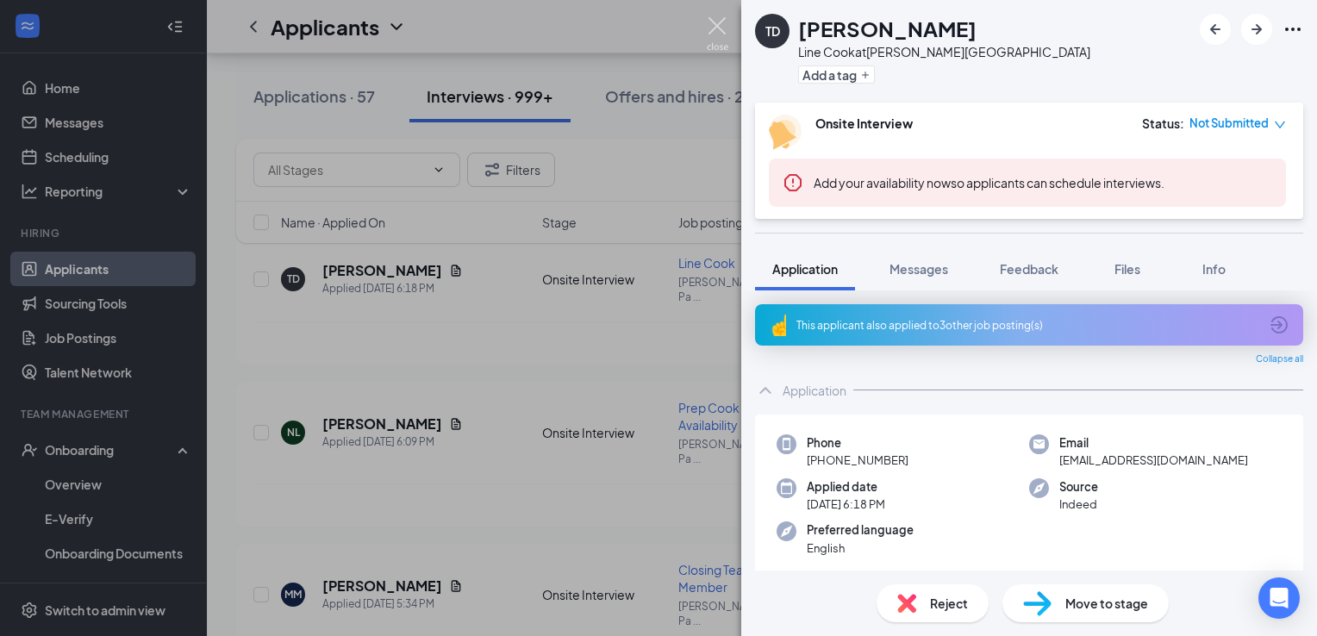
click at [717, 27] on img at bounding box center [718, 34] width 22 height 34
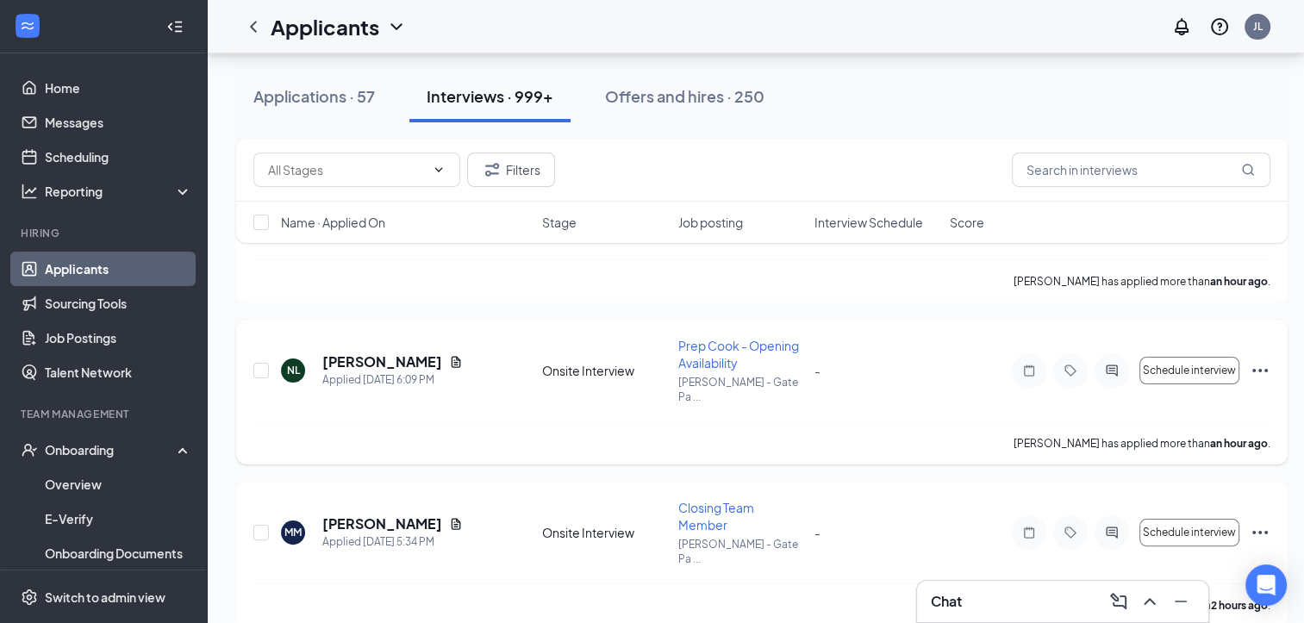
scroll to position [293, 0]
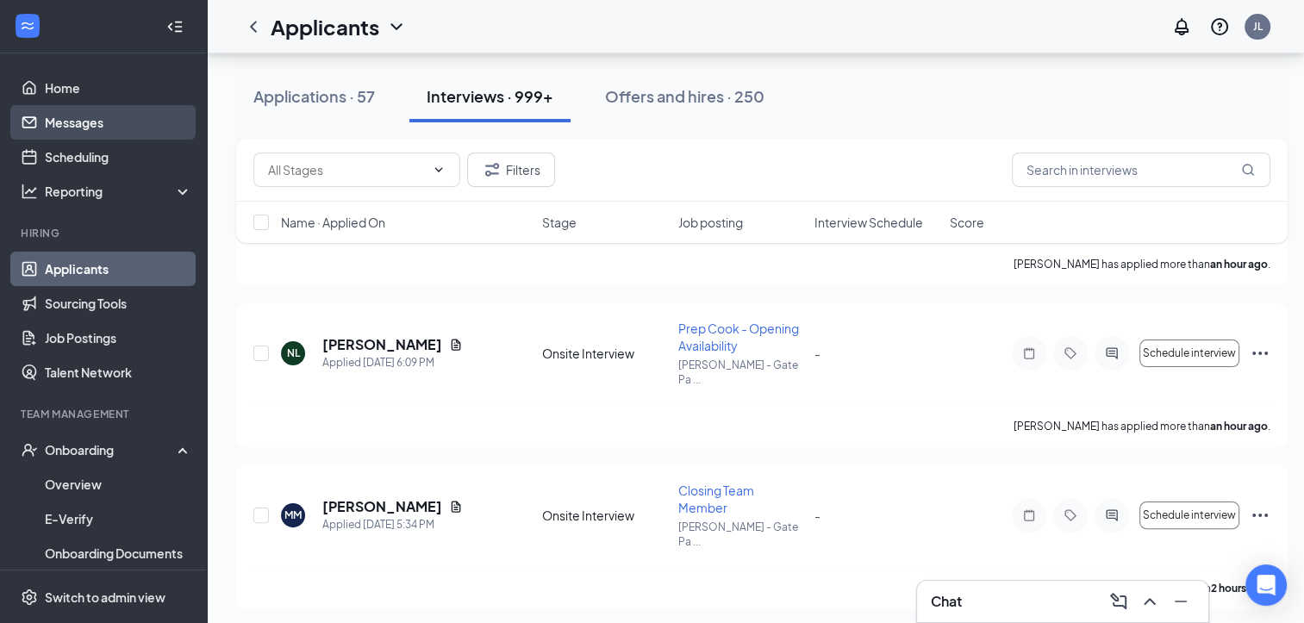
click at [91, 118] on link "Messages" at bounding box center [118, 122] width 147 height 34
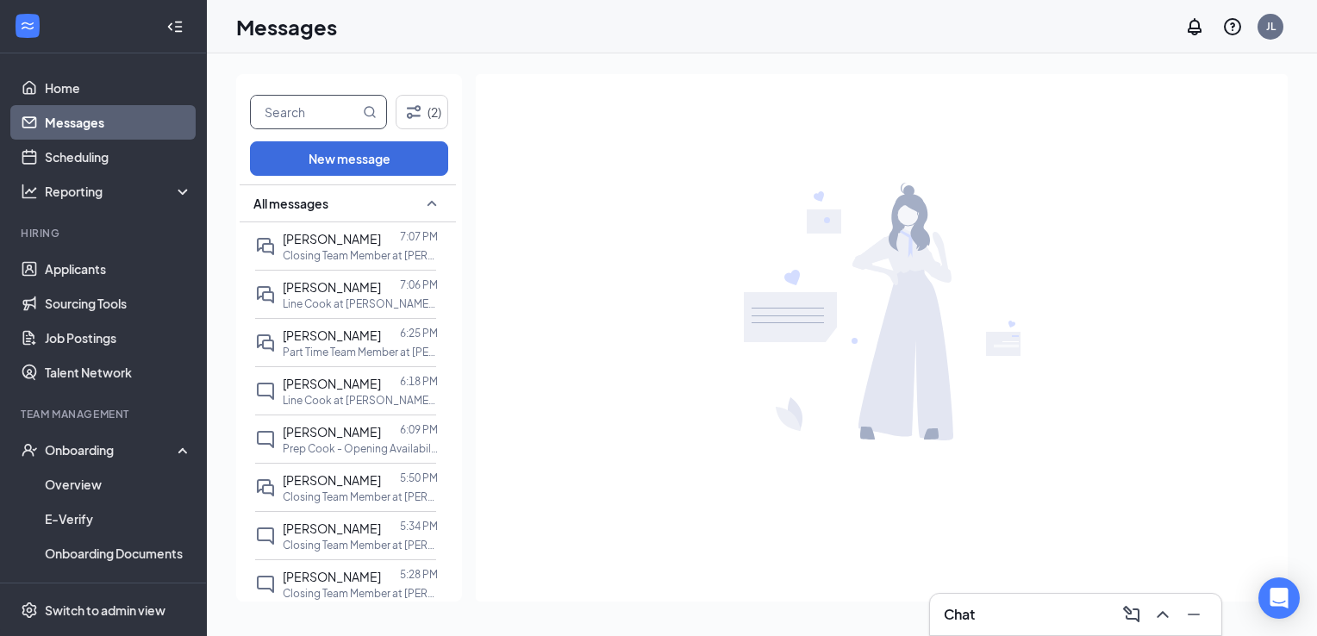
click at [305, 122] on input "text" at bounding box center [305, 112] width 109 height 33
type input "c"
type input "mia"
click at [345, 378] on span "[PERSON_NAME]" at bounding box center [332, 384] width 98 height 16
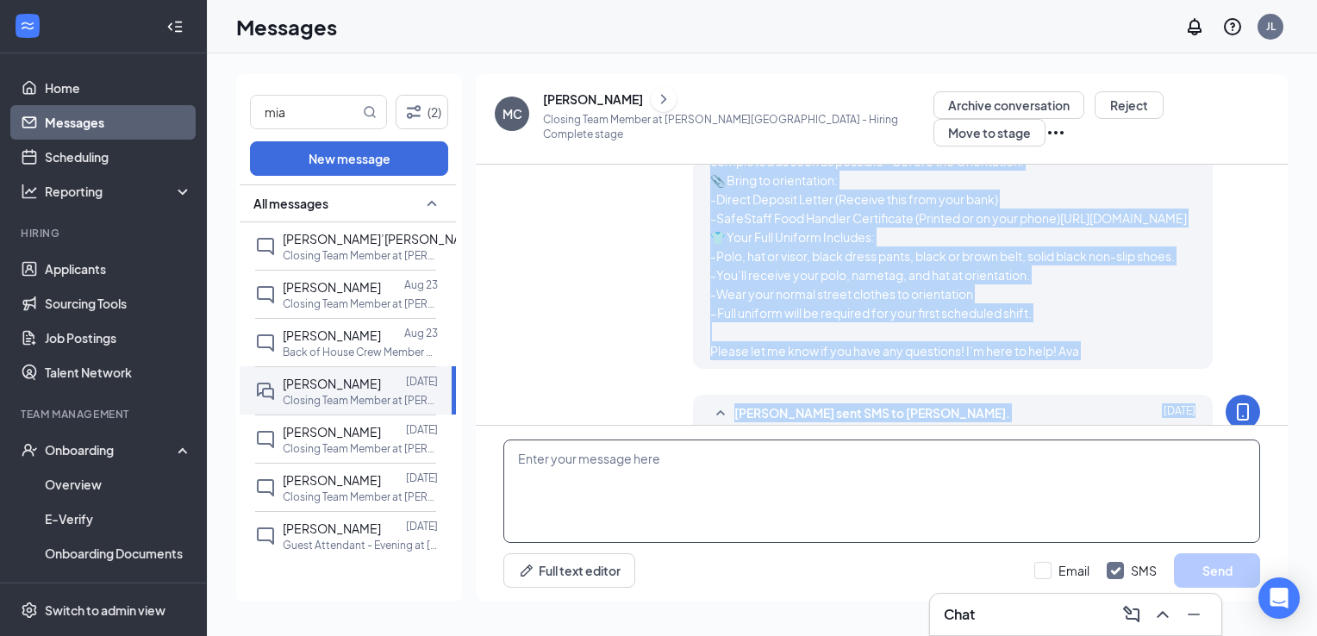
scroll to position [534, 0]
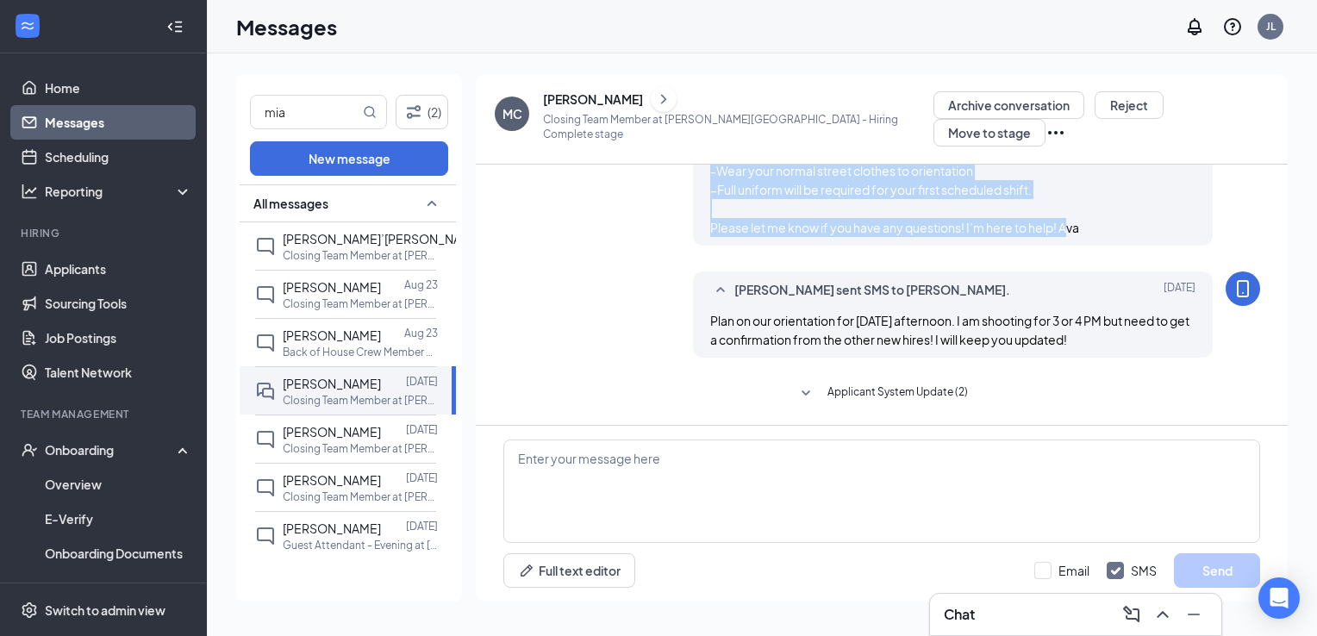
drag, startPoint x: 701, startPoint y: 240, endPoint x: 1062, endPoint y: 221, distance: 361.5
click at [1062, 221] on div "[PERSON_NAME] sent SMS to [PERSON_NAME]. [DATE] Hi [PERSON_NAME]! Here is all t…" at bounding box center [953, 89] width 521 height 314
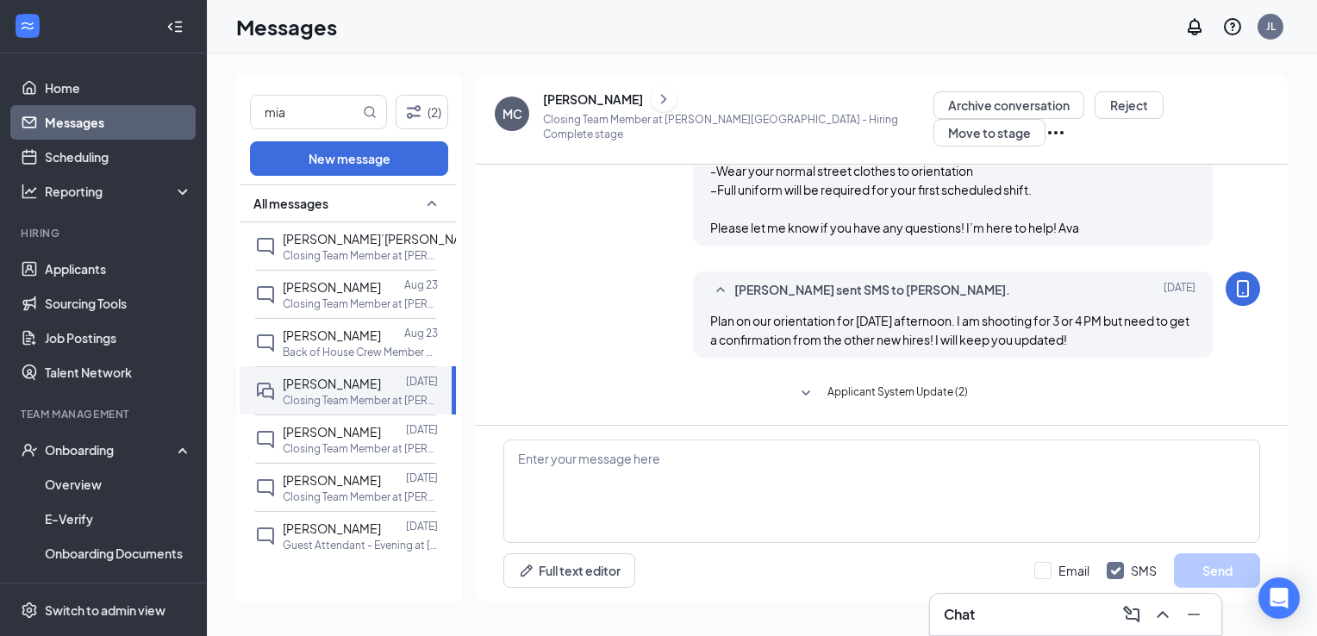
drag, startPoint x: 1062, startPoint y: 221, endPoint x: 1081, endPoint y: 227, distance: 19.7
click at [1081, 227] on div "Hi [PERSON_NAME]! Here is all the information you need to know before our orien…" at bounding box center [953, 104] width 486 height 265
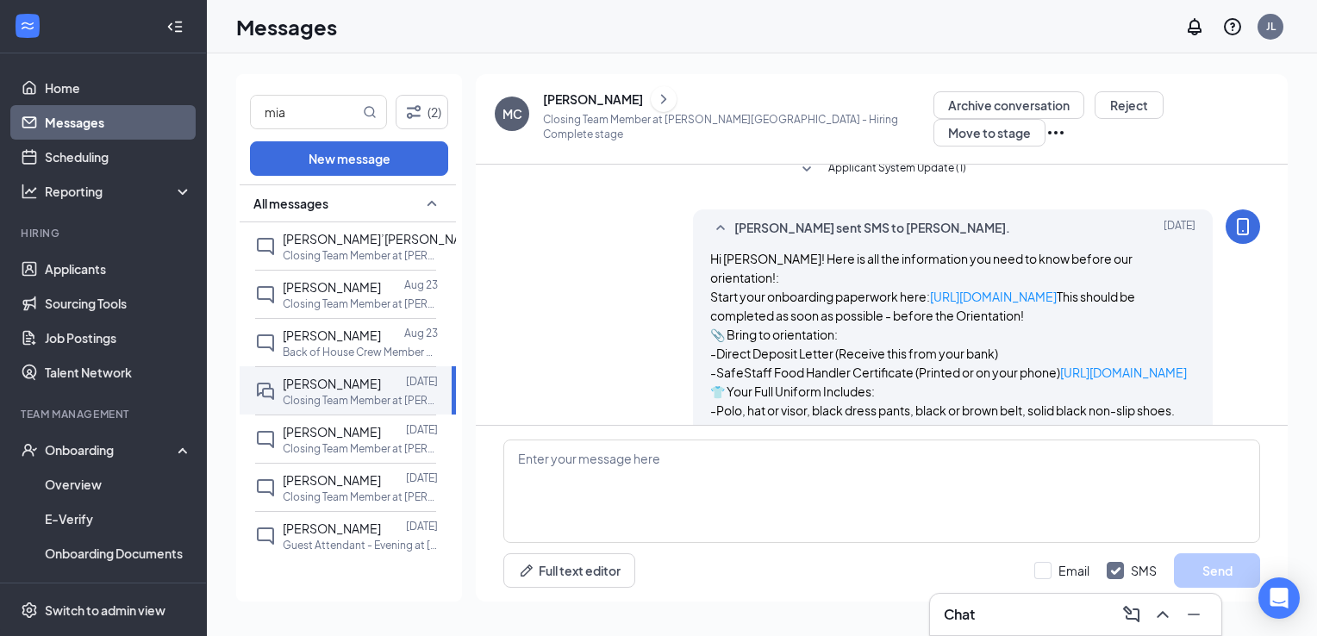
scroll to position [196, 0]
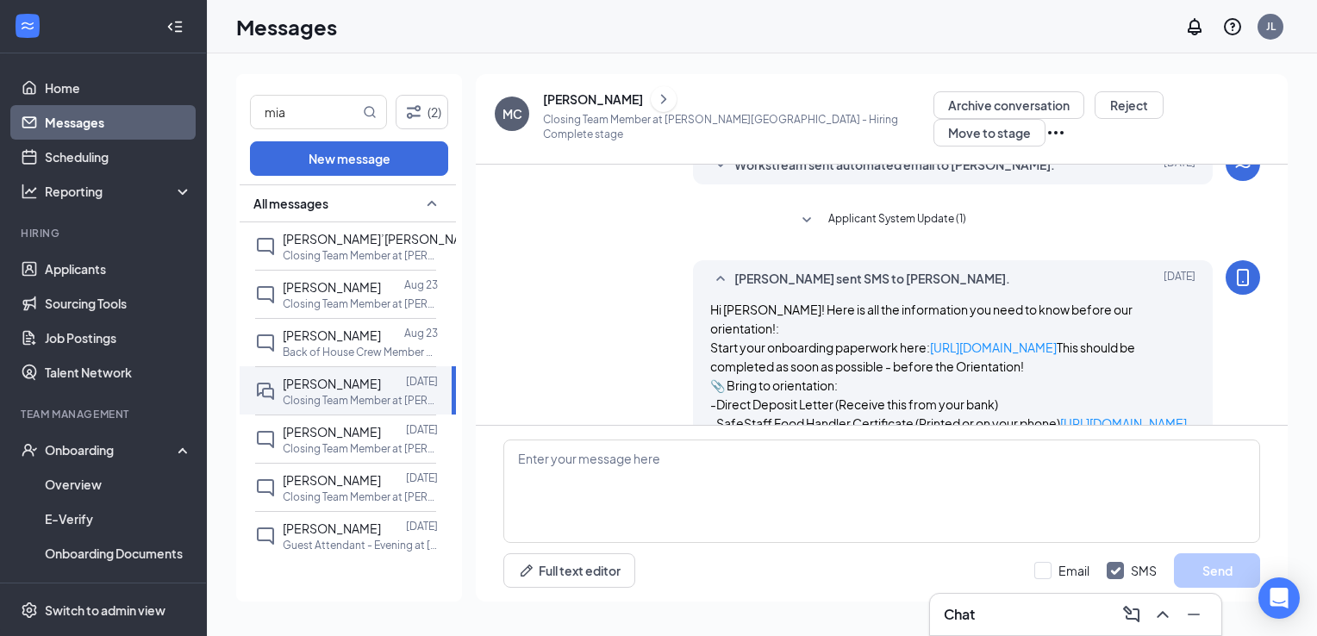
drag, startPoint x: 1089, startPoint y: 240, endPoint x: 681, endPoint y: 289, distance: 411.4
click at [681, 289] on div "[PERSON_NAME] sent SMS to [PERSON_NAME]. [DATE] Hi [PERSON_NAME]! Here is all t…" at bounding box center [881, 421] width 757 height 322
drag, startPoint x: 681, startPoint y: 289, endPoint x: 775, endPoint y: 327, distance: 101.6
click at [775, 327] on span "Hi [PERSON_NAME]! Here is all the information you need to know before our orien…" at bounding box center [948, 433] width 477 height 262
copy span "Hi [PERSON_NAME]! Here is all the information you need to know before our orien…"
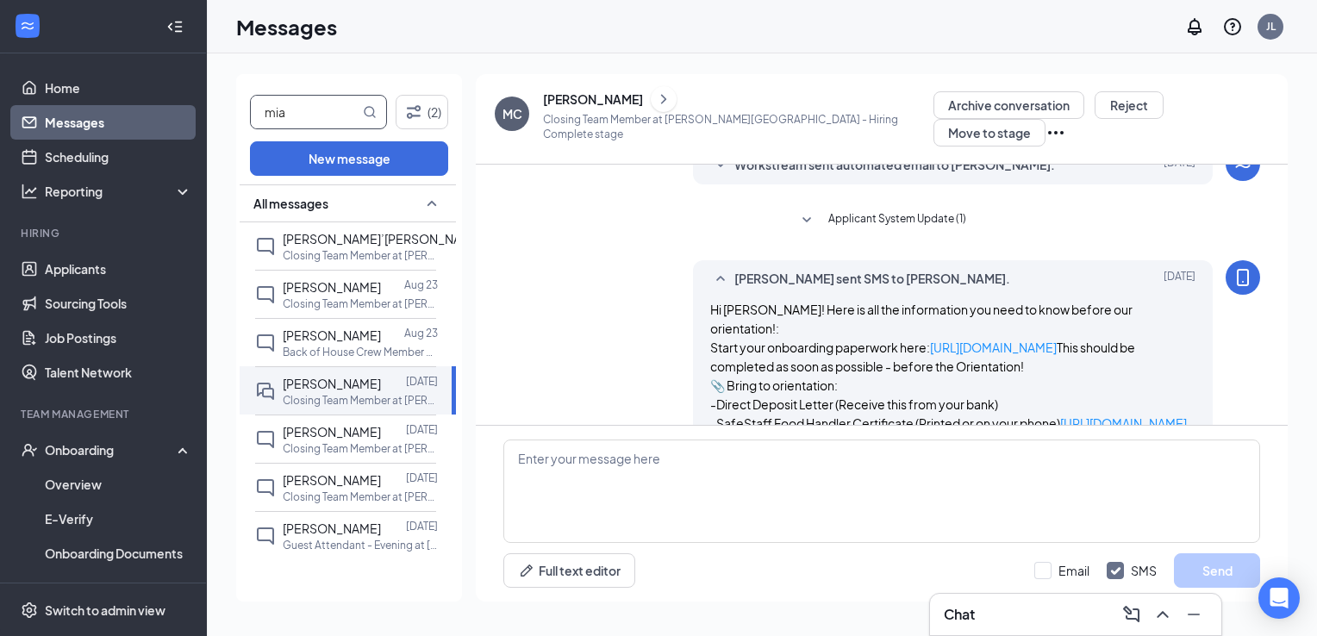
click at [279, 115] on input "mia" at bounding box center [305, 112] width 109 height 33
click at [279, 115] on input "text" at bounding box center [305, 112] width 109 height 33
type input "[PERSON_NAME]"
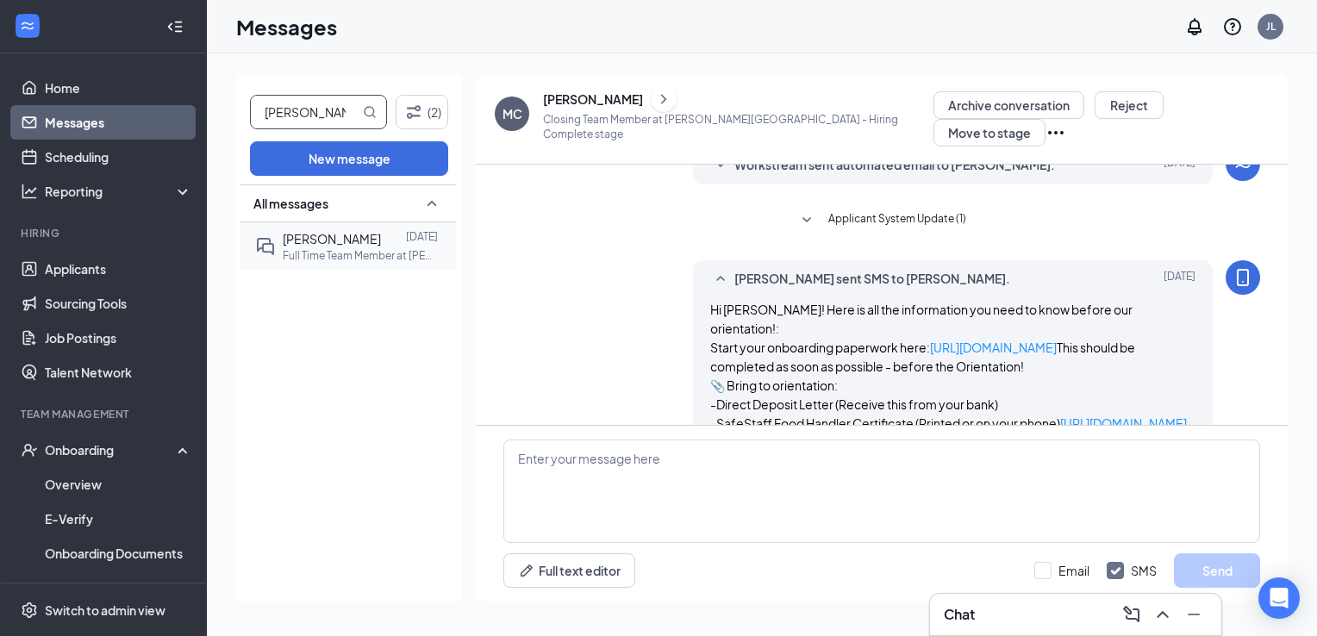
click at [343, 259] on p "Full Time Team Member at [PERSON_NAME] Blvd" at bounding box center [360, 255] width 155 height 15
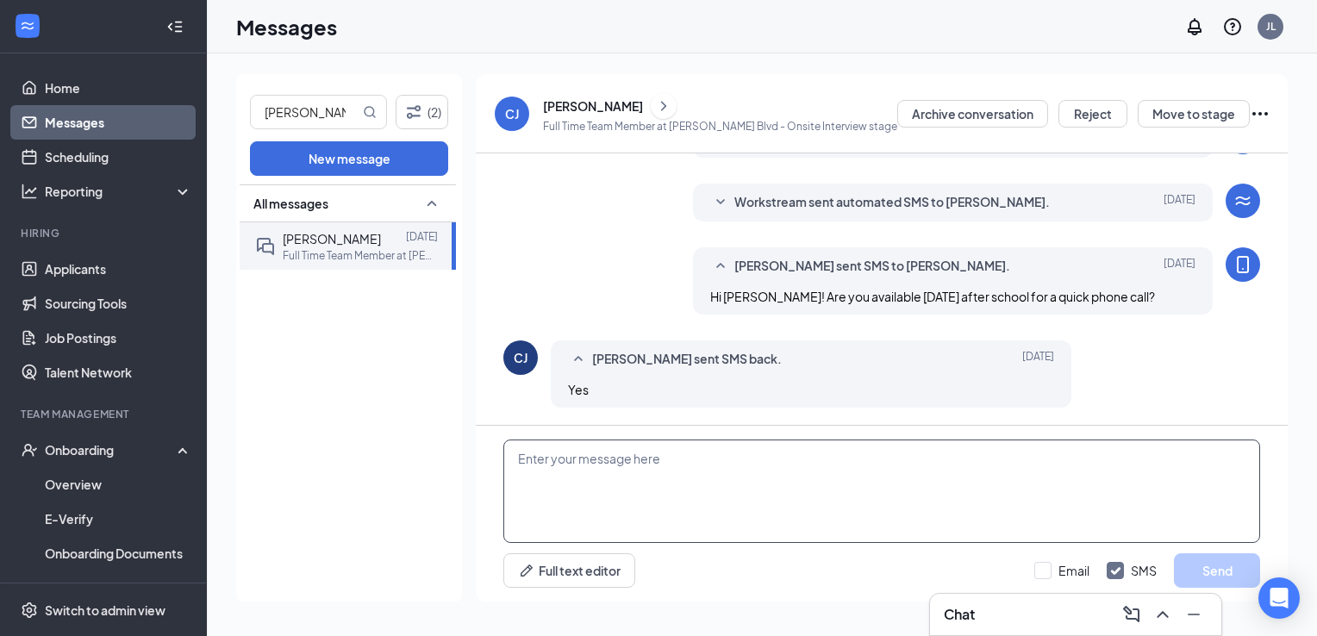
click at [580, 474] on textarea at bounding box center [881, 491] width 757 height 103
click at [580, 477] on textarea at bounding box center [881, 491] width 757 height 103
paste textarea "Hi [PERSON_NAME]! Here is all the information you need to know before our orien…"
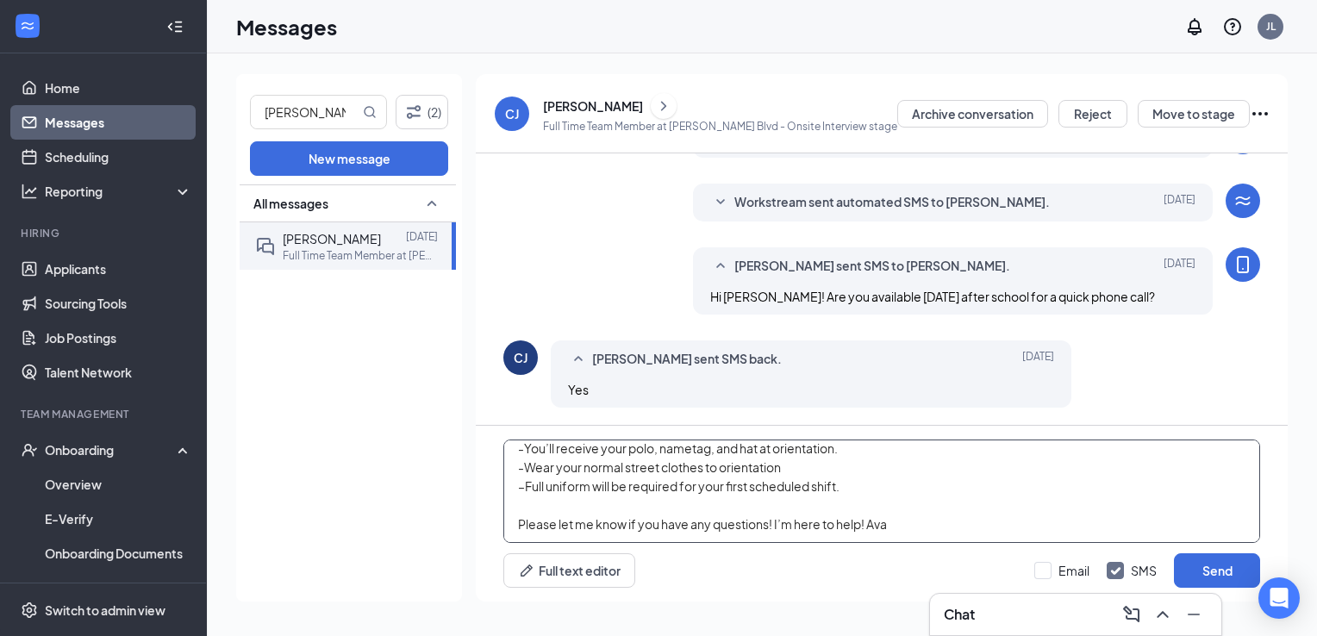
scroll to position [0, 0]
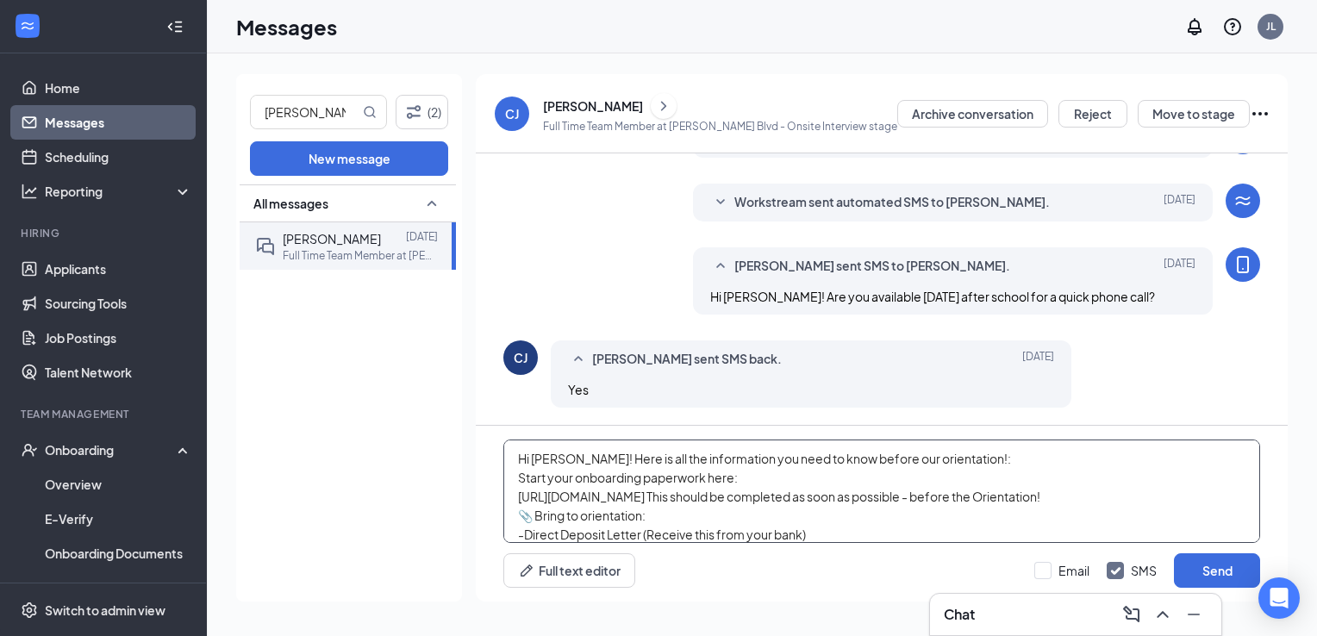
click at [546, 461] on textarea "Hi [PERSON_NAME]! Here is all the information you need to know before our orien…" at bounding box center [881, 491] width 757 height 103
drag, startPoint x: 512, startPoint y: 495, endPoint x: 1167, endPoint y: 483, distance: 655.1
click at [1167, 483] on textarea "Hi [PERSON_NAME]! Here is all the information you need to know before our orien…" at bounding box center [881, 491] width 757 height 103
click at [945, 496] on textarea "Hi [PERSON_NAME]! Here is all the information you need to know before our orien…" at bounding box center [881, 491] width 757 height 103
drag, startPoint x: 945, startPoint y: 496, endPoint x: 406, endPoint y: 491, distance: 538.6
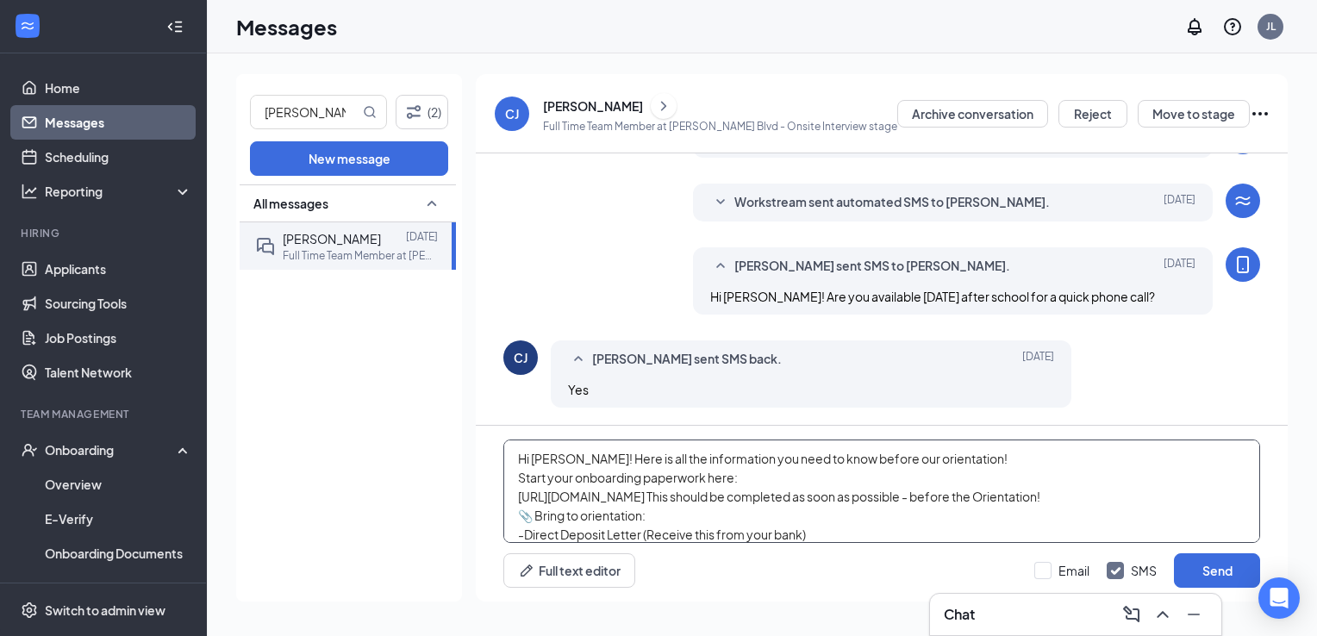
click at [406, 491] on div "[PERSON_NAME] (2) New message All messages [PERSON_NAME] [DATE] Full Time Team …" at bounding box center [761, 344] width 1051 height 541
type textarea "Hi [PERSON_NAME]! Here is all the information you need to know before our orien…"
click at [517, 496] on textarea "Hi [PERSON_NAME]! Here is all the information you need to know before our orien…" at bounding box center [881, 491] width 757 height 103
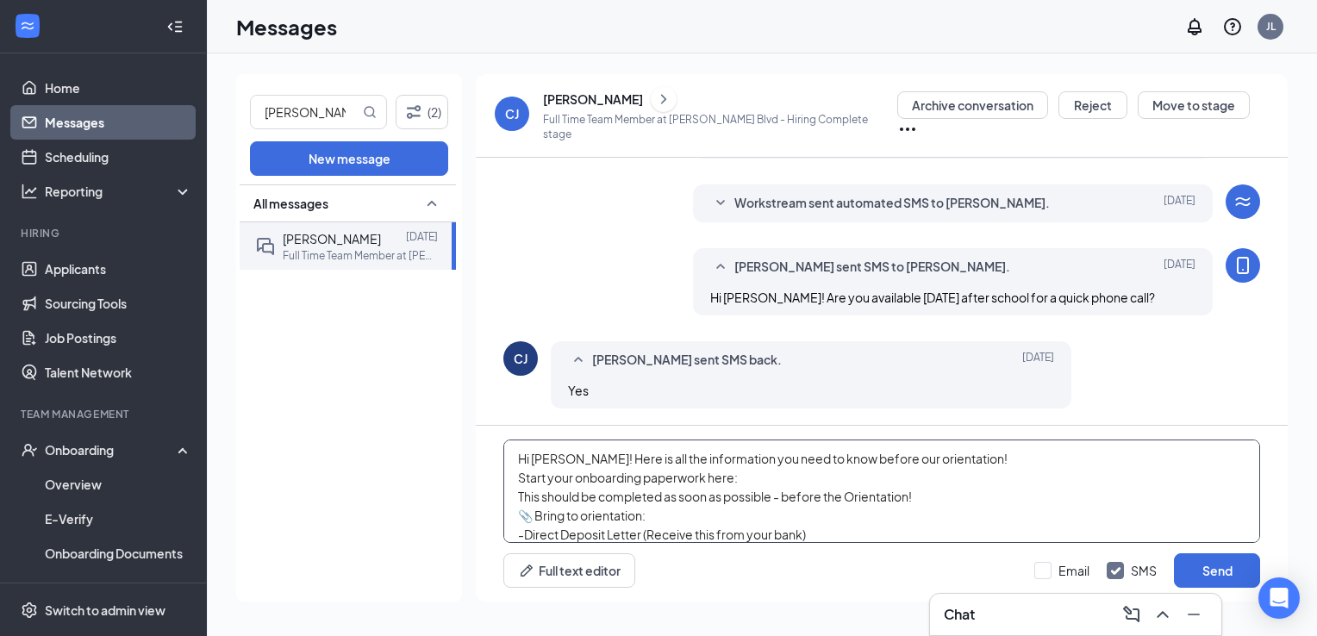
paste textarea "[URL][DOMAIN_NAME]"
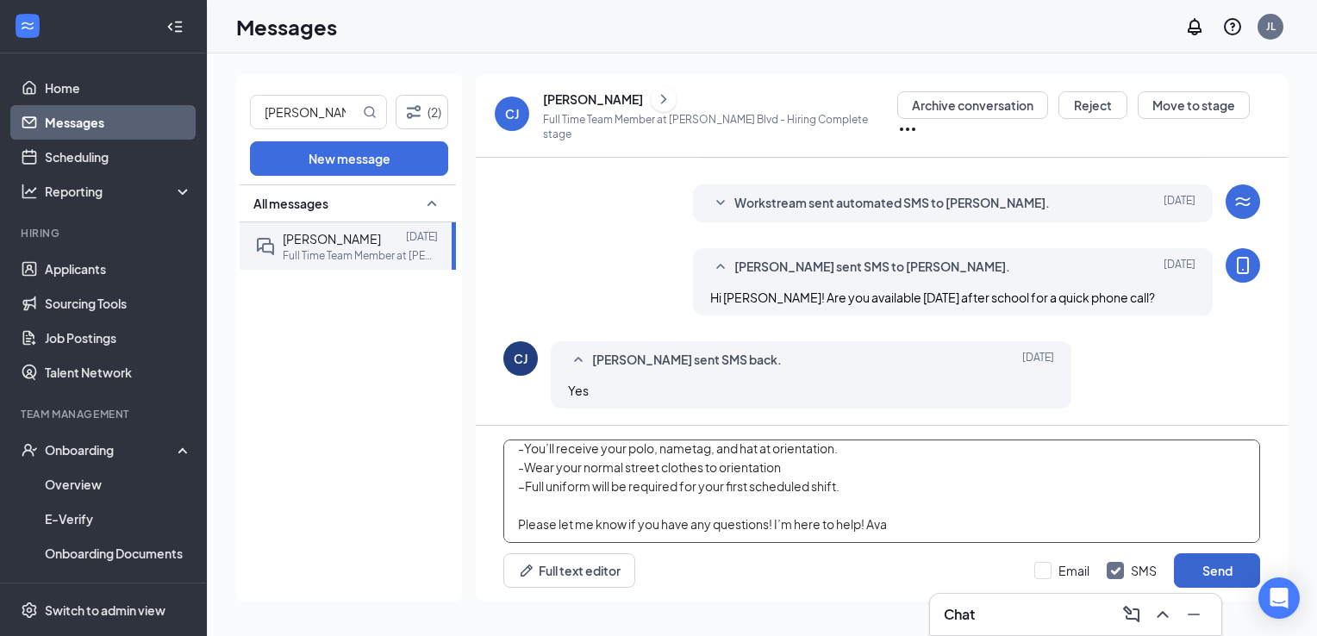
type textarea "Hi [PERSON_NAME]! Here is all the information you need to know before our orien…"
click at [1189, 579] on button "Send" at bounding box center [1217, 570] width 86 height 34
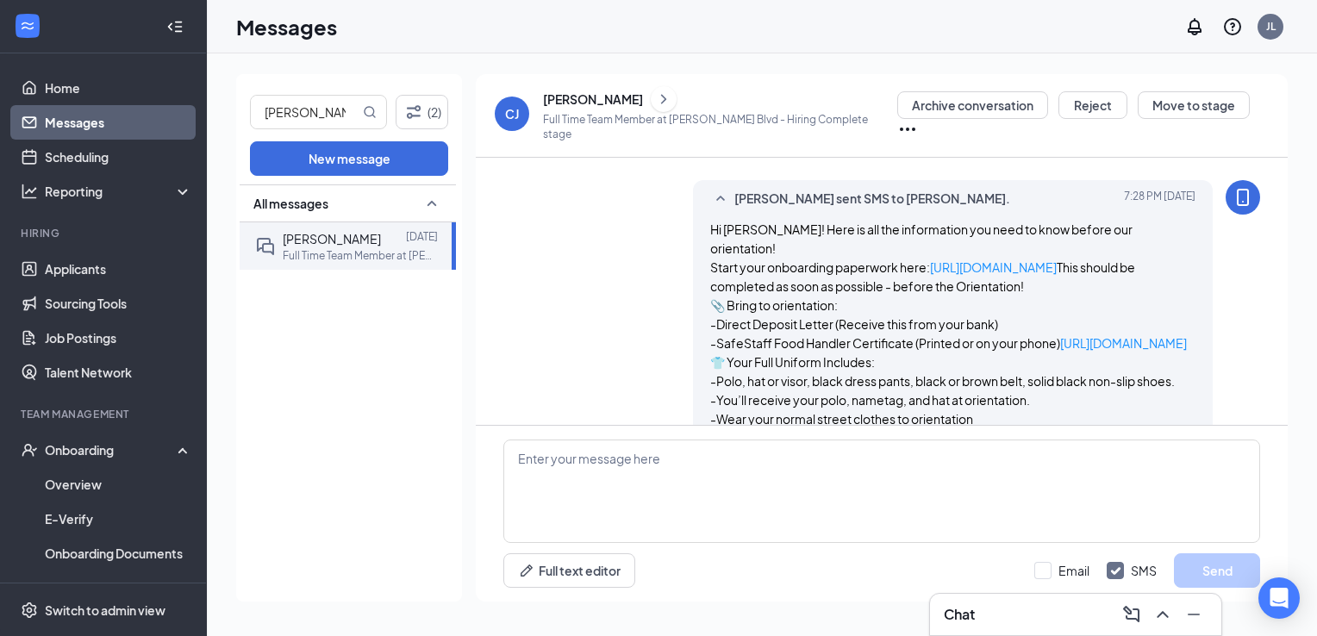
scroll to position [782, 0]
click at [756, 491] on textarea at bounding box center [881, 491] width 757 height 103
type textarea "I"
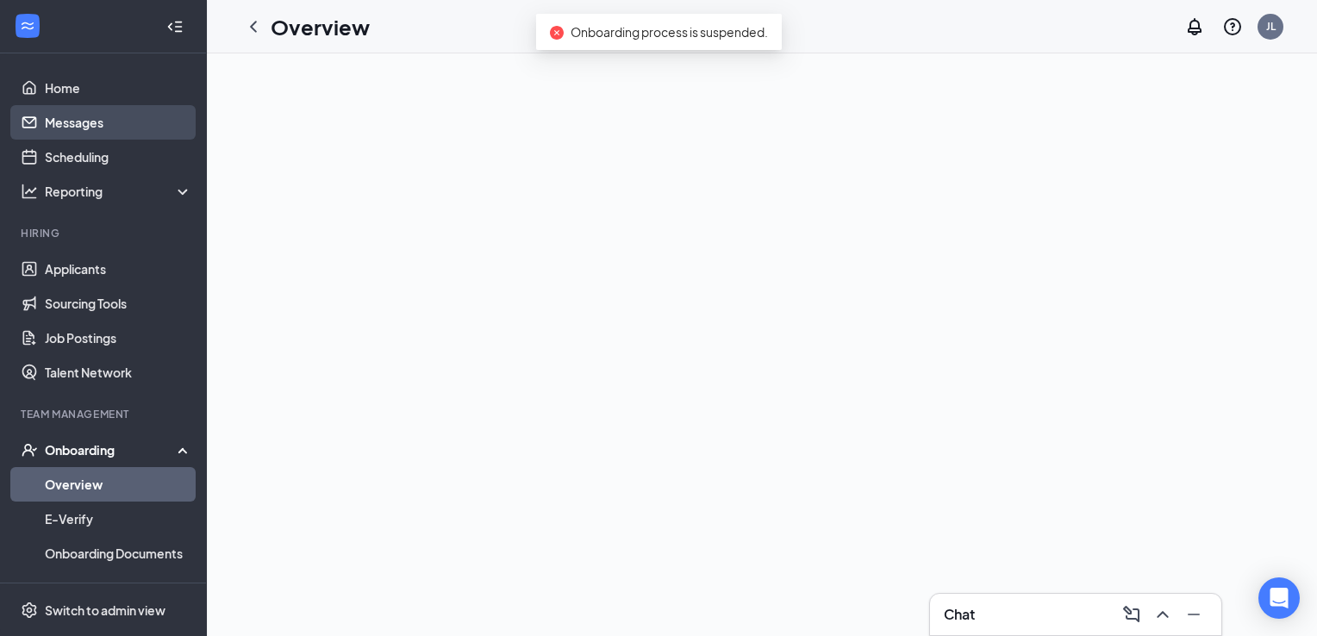
click at [83, 116] on link "Messages" at bounding box center [118, 122] width 147 height 34
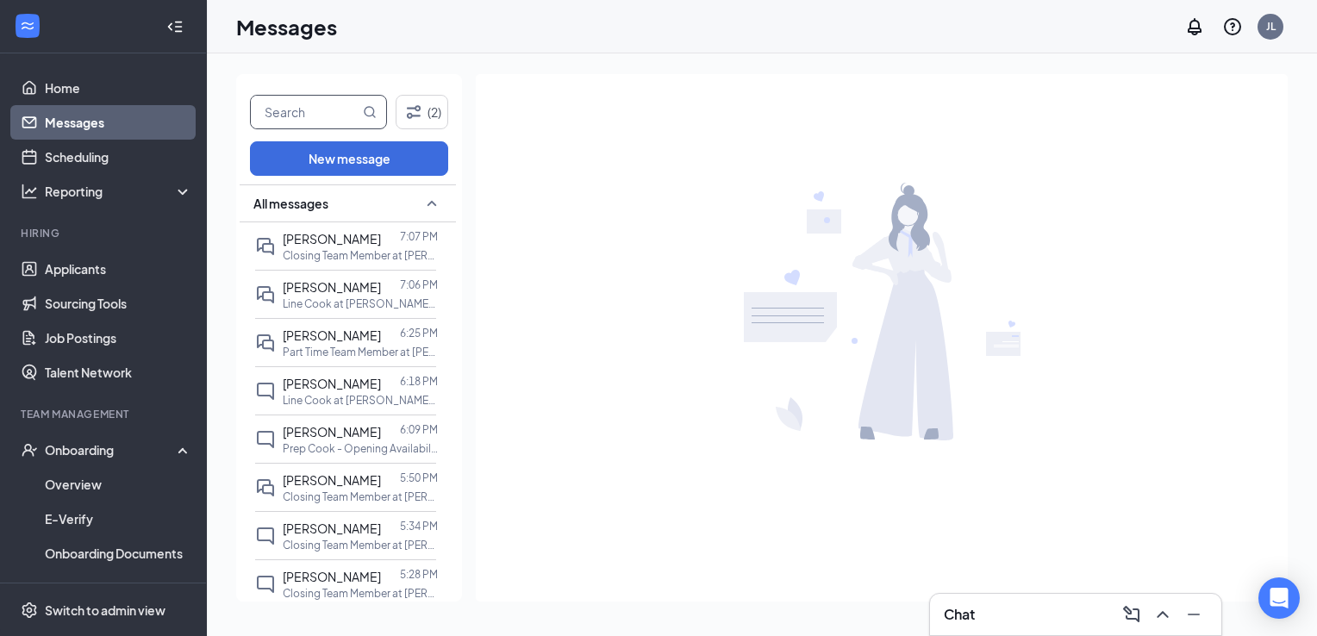
click at [321, 122] on input "text" at bounding box center [305, 112] width 109 height 33
type input "[PERSON_NAME]"
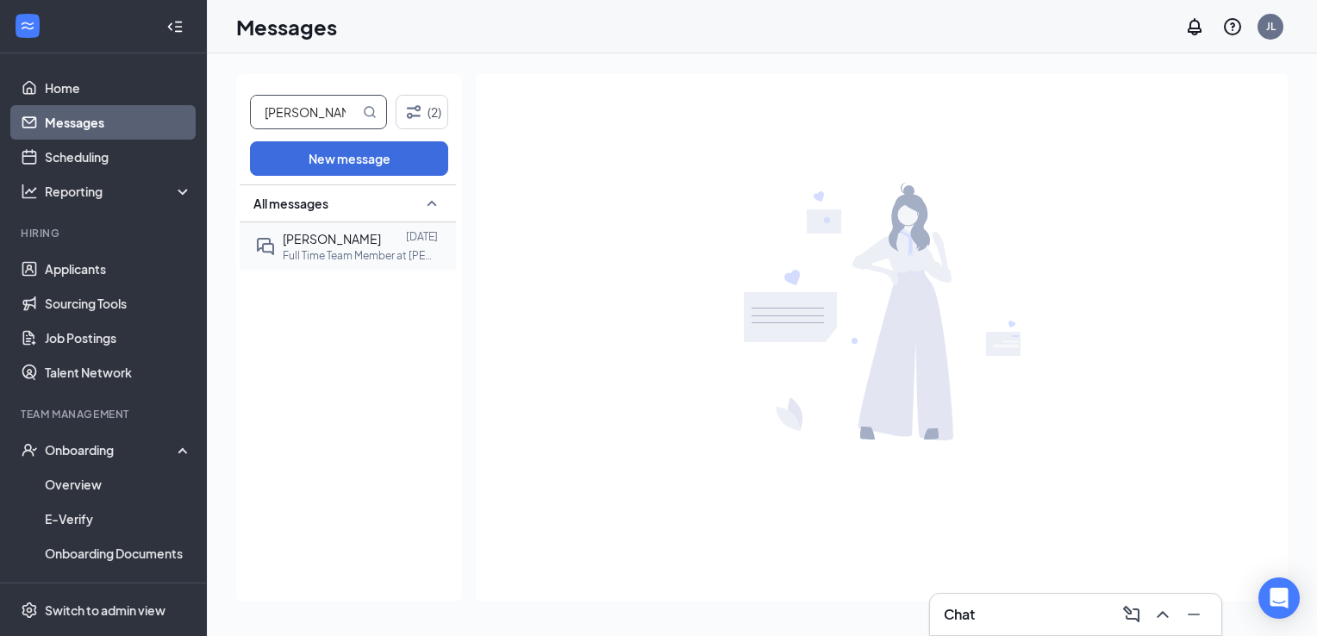
click at [323, 243] on span "[PERSON_NAME]" at bounding box center [332, 239] width 98 height 16
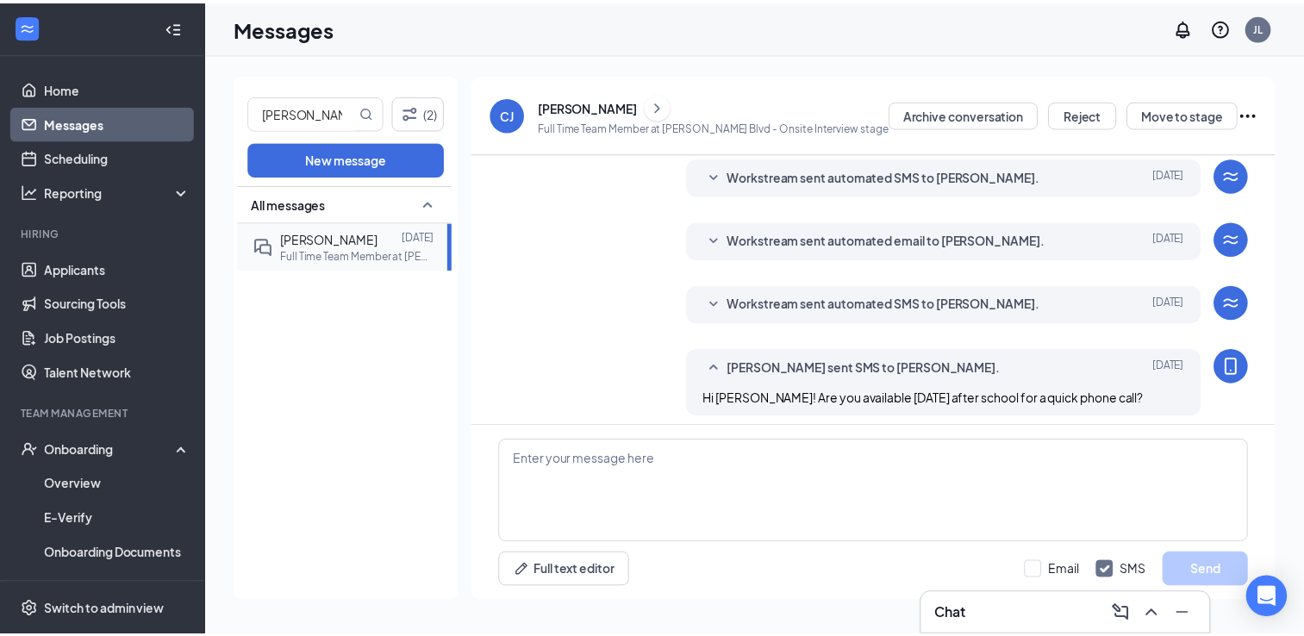
scroll to position [351, 0]
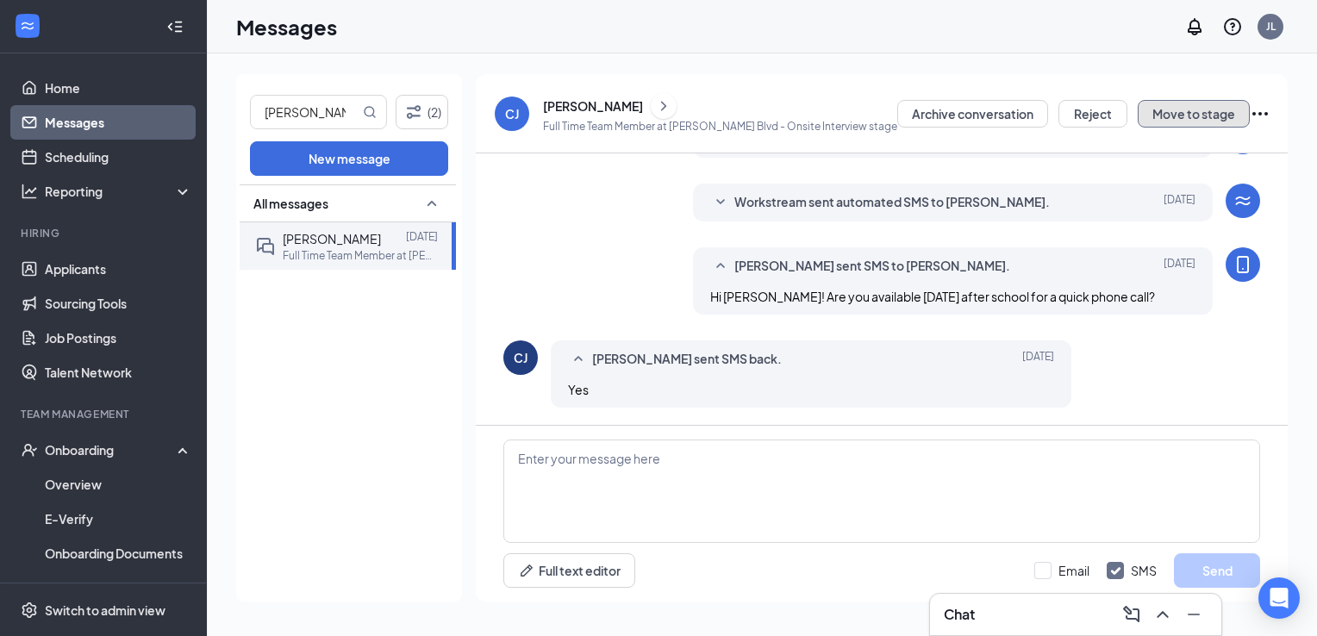
click at [1182, 100] on button "Move to stage" at bounding box center [1194, 114] width 112 height 28
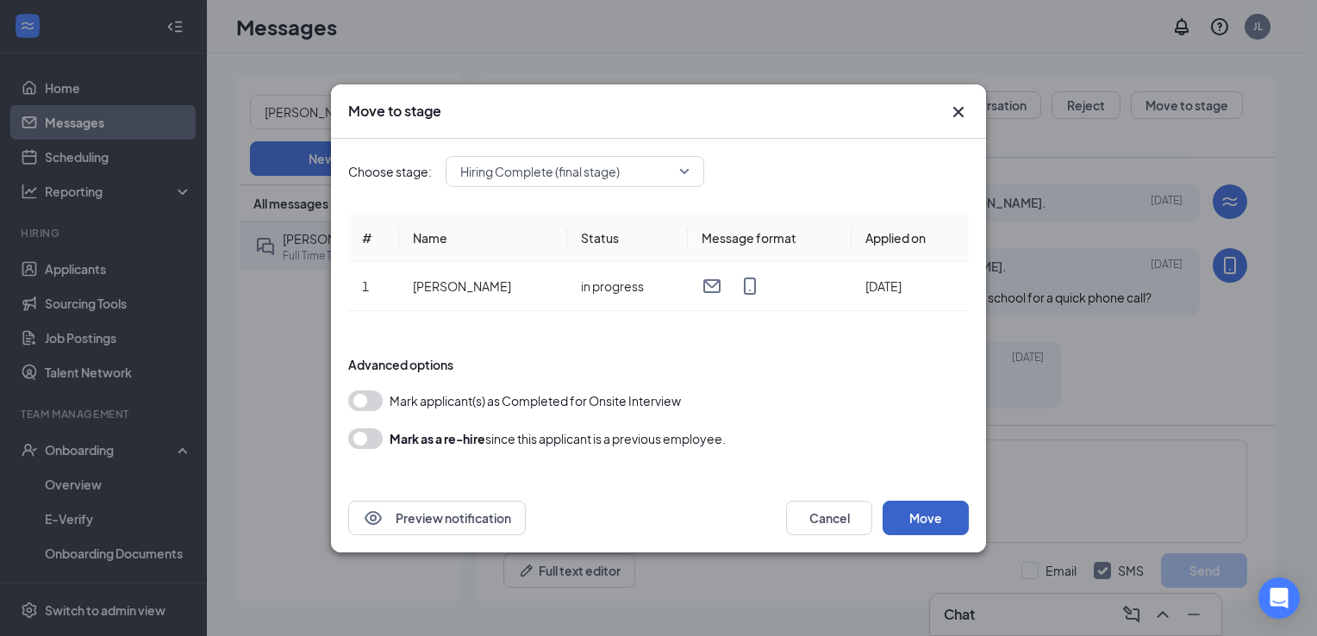
drag, startPoint x: 938, startPoint y: 519, endPoint x: 907, endPoint y: 527, distance: 32.0
click at [907, 527] on button "Move" at bounding box center [925, 518] width 86 height 34
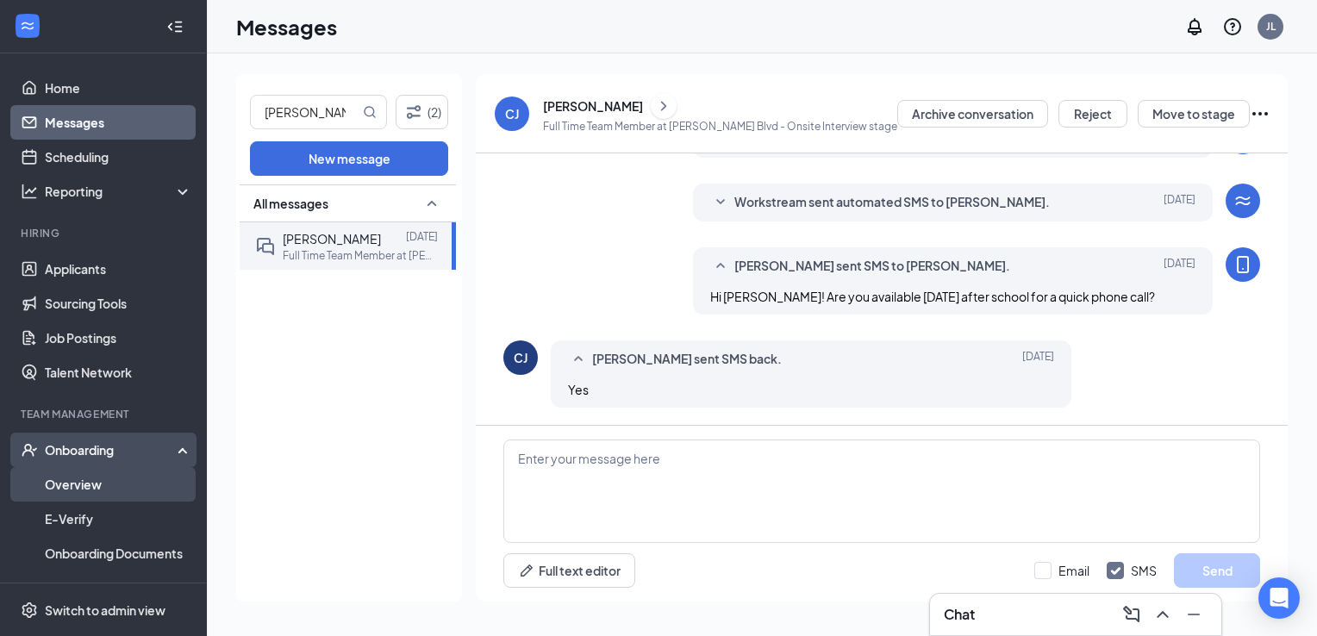
click at [58, 484] on link "Overview" at bounding box center [118, 484] width 147 height 34
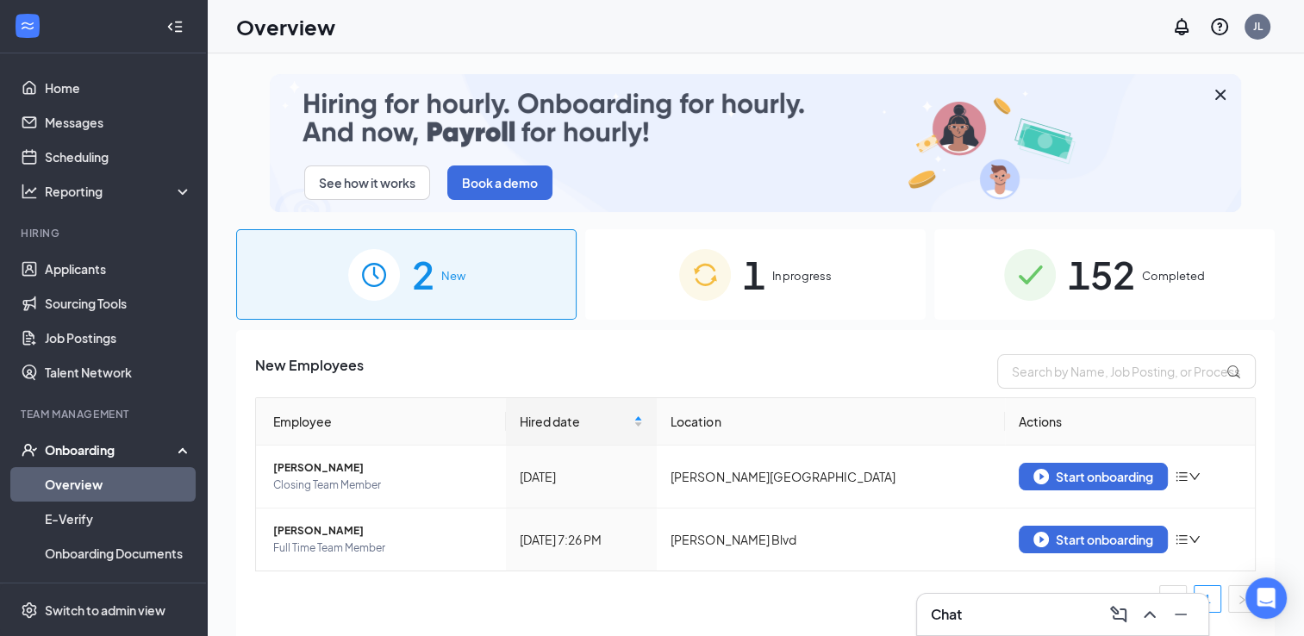
click at [713, 277] on img at bounding box center [705, 275] width 52 height 52
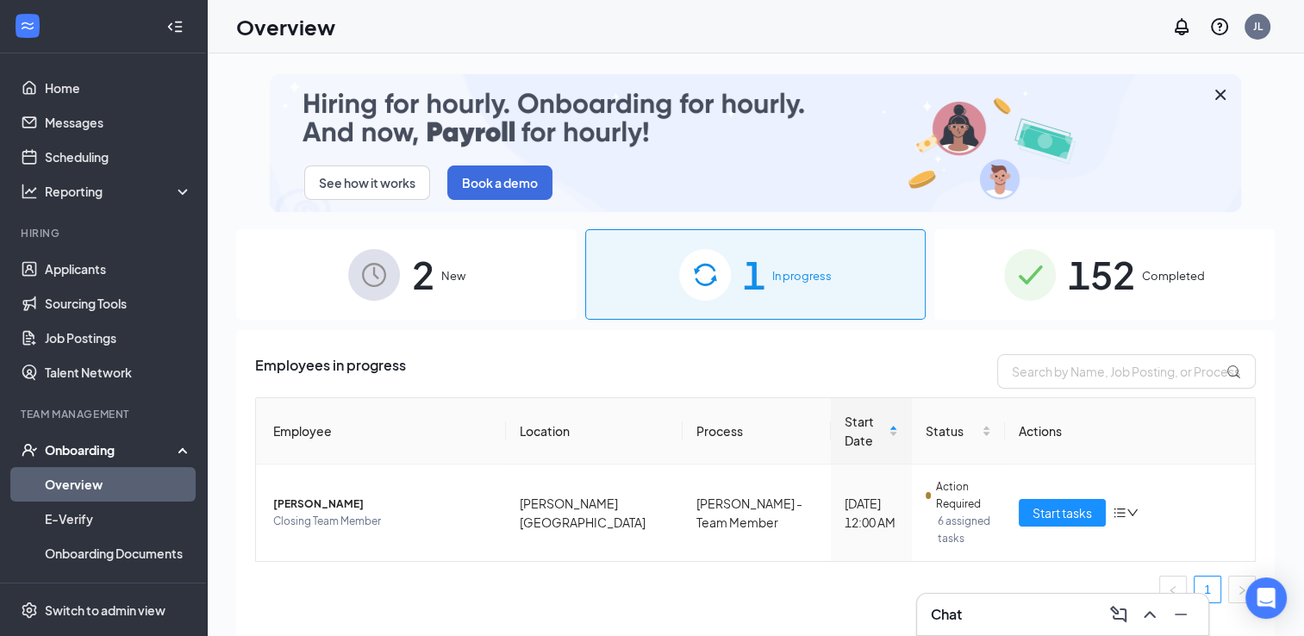
scroll to position [78, 0]
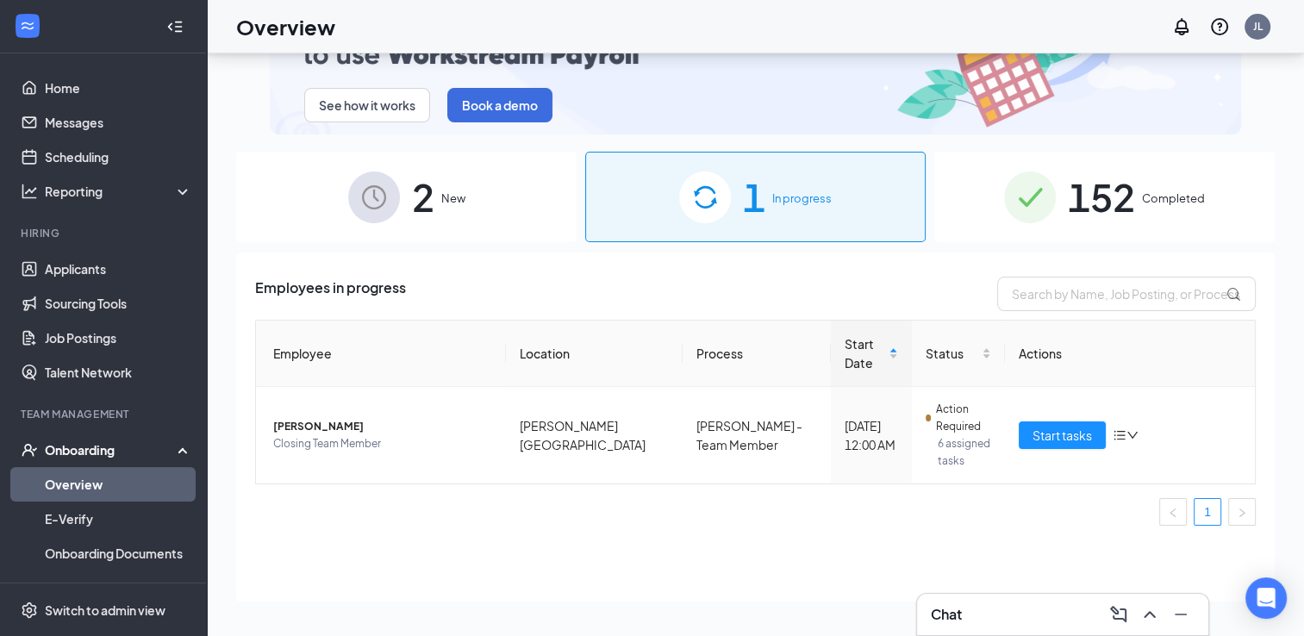
click at [420, 186] on span "2" at bounding box center [423, 196] width 22 height 59
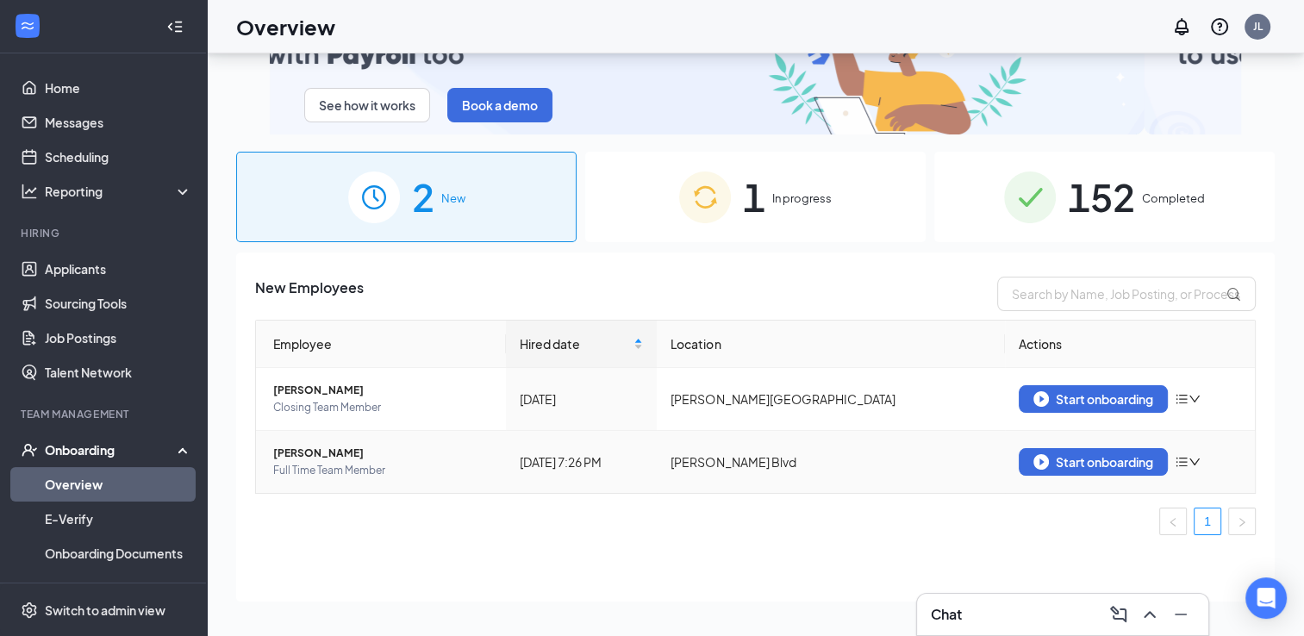
click at [1068, 475] on td "Start onboarding" at bounding box center [1130, 462] width 250 height 62
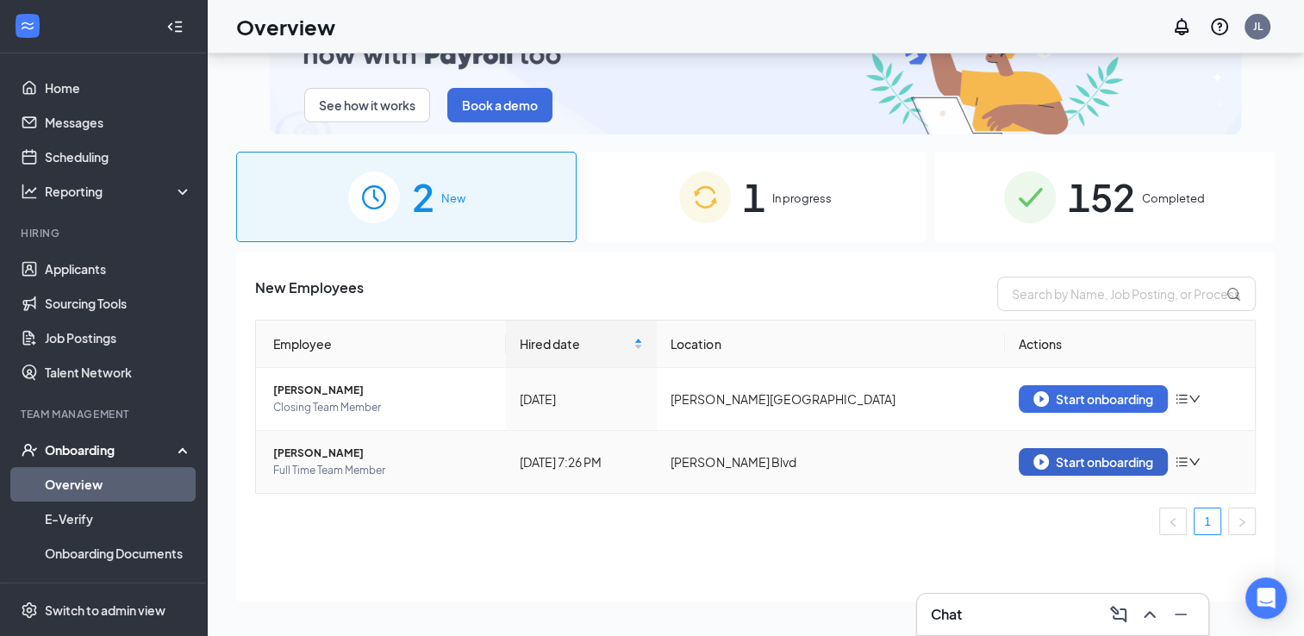
click at [1070, 464] on div "Start onboarding" at bounding box center [1093, 462] width 120 height 16
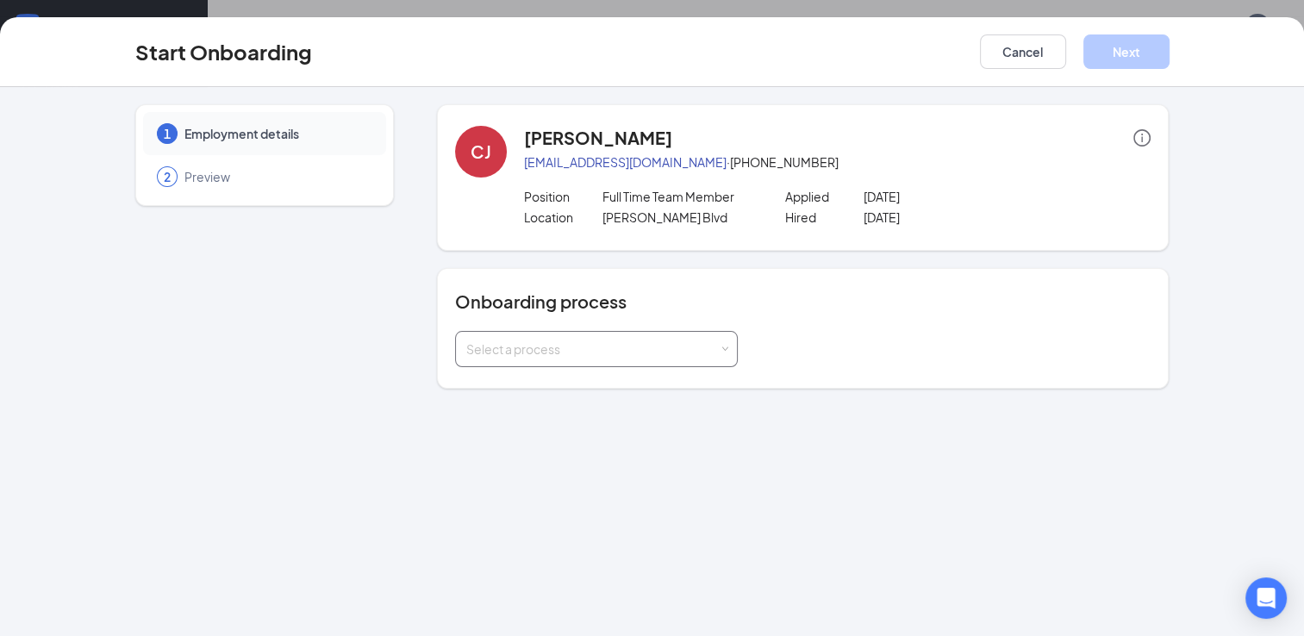
click at [645, 350] on div "Select a process" at bounding box center [592, 348] width 253 height 17
click at [634, 385] on li "Culver's - Team Member" at bounding box center [595, 386] width 283 height 31
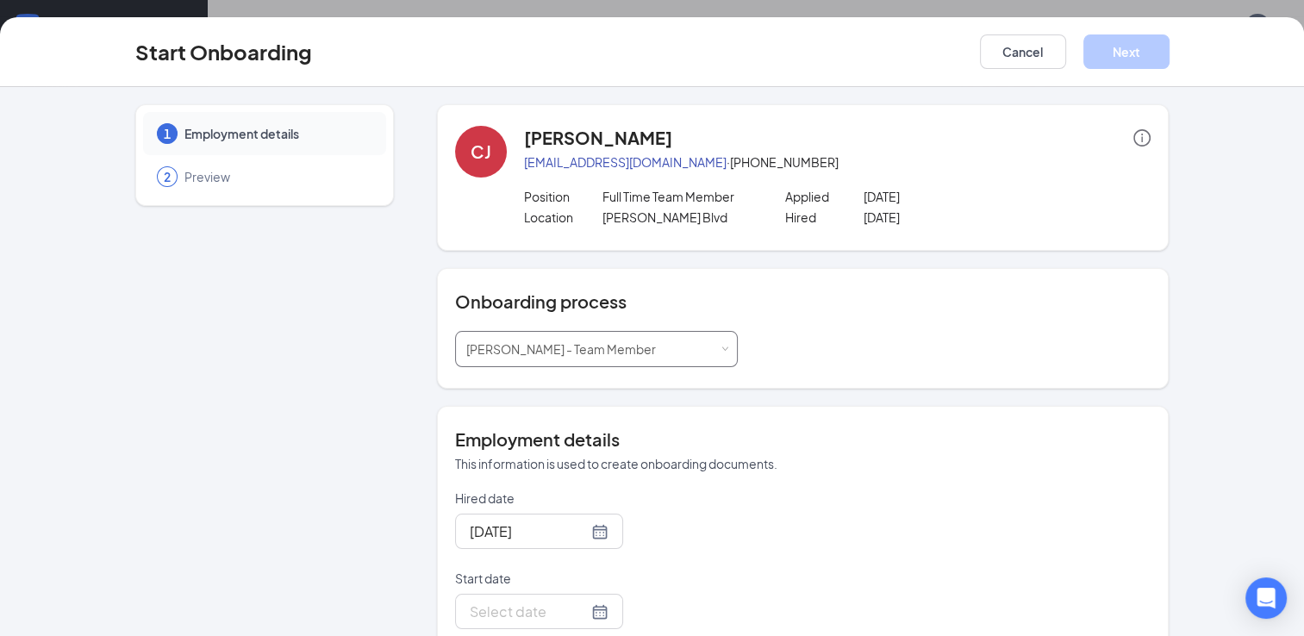
scroll to position [110, 0]
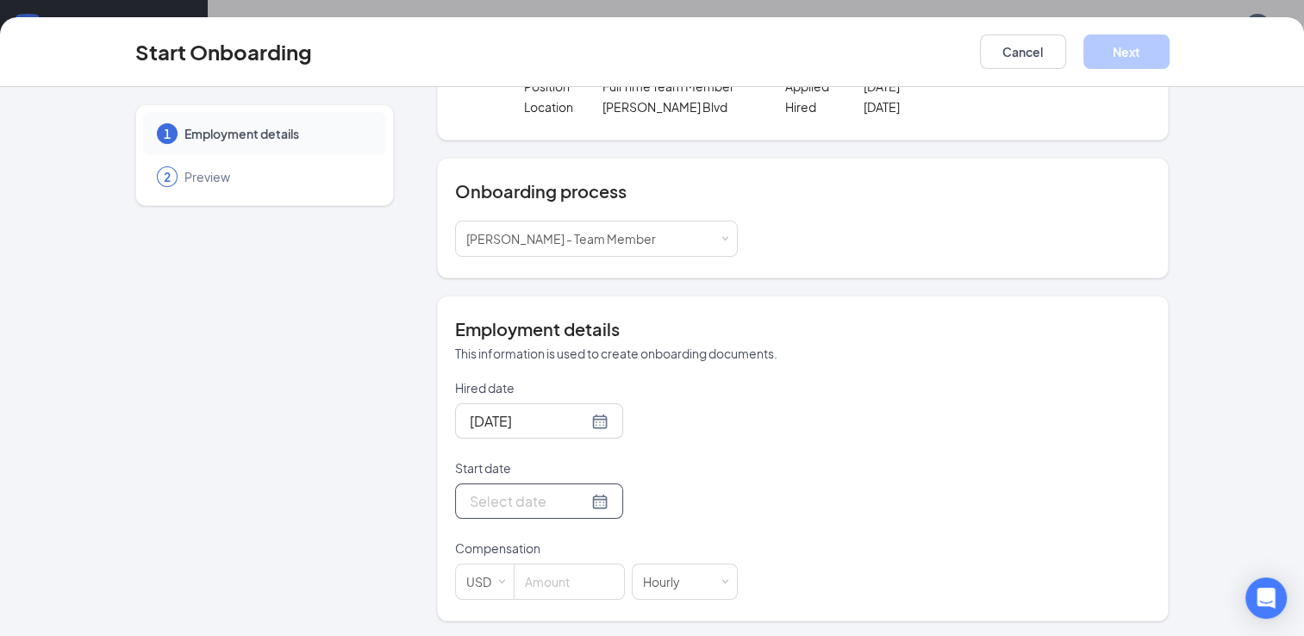
click at [522, 508] on input "Start date" at bounding box center [529, 501] width 118 height 22
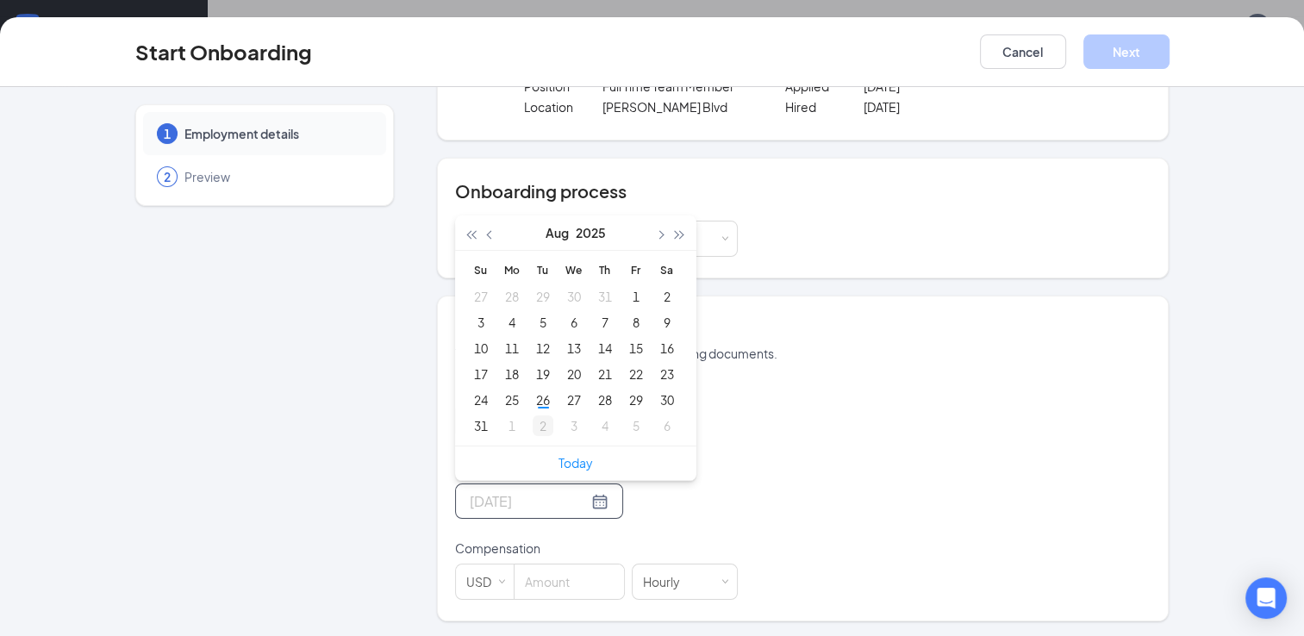
type input "Sep 2, 2025"
click at [536, 427] on div "2" at bounding box center [543, 425] width 21 height 21
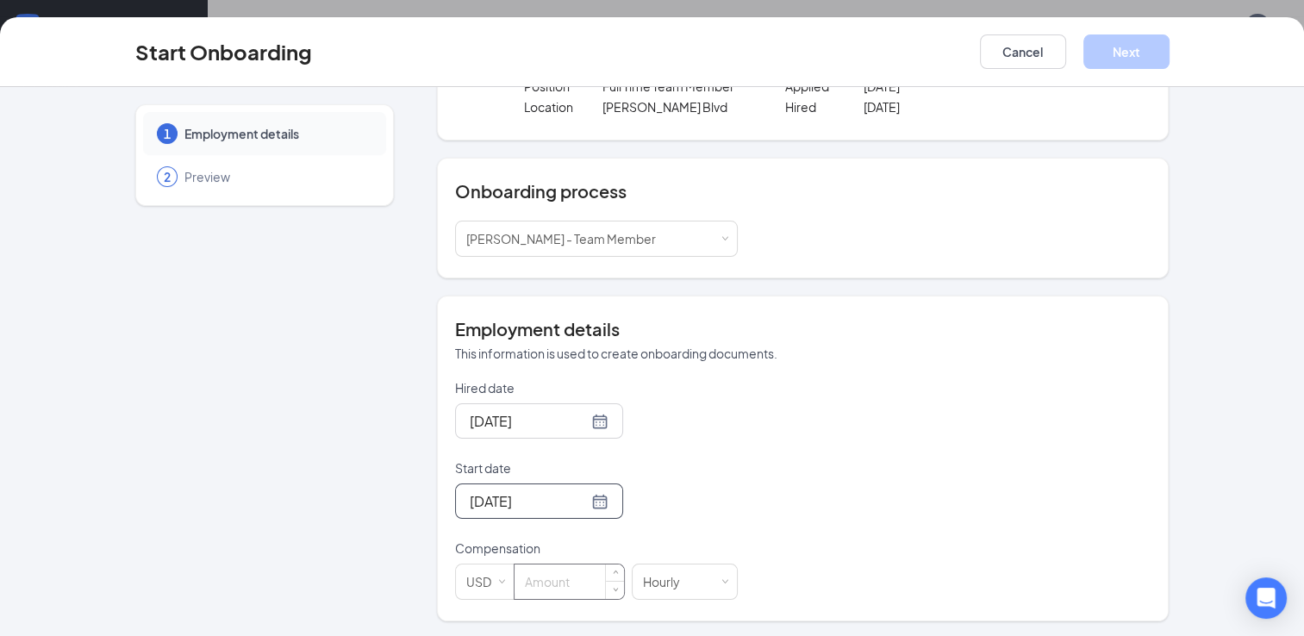
click at [524, 582] on input at bounding box center [568, 581] width 109 height 34
type input "15"
click at [1133, 50] on button "Next" at bounding box center [1126, 51] width 86 height 34
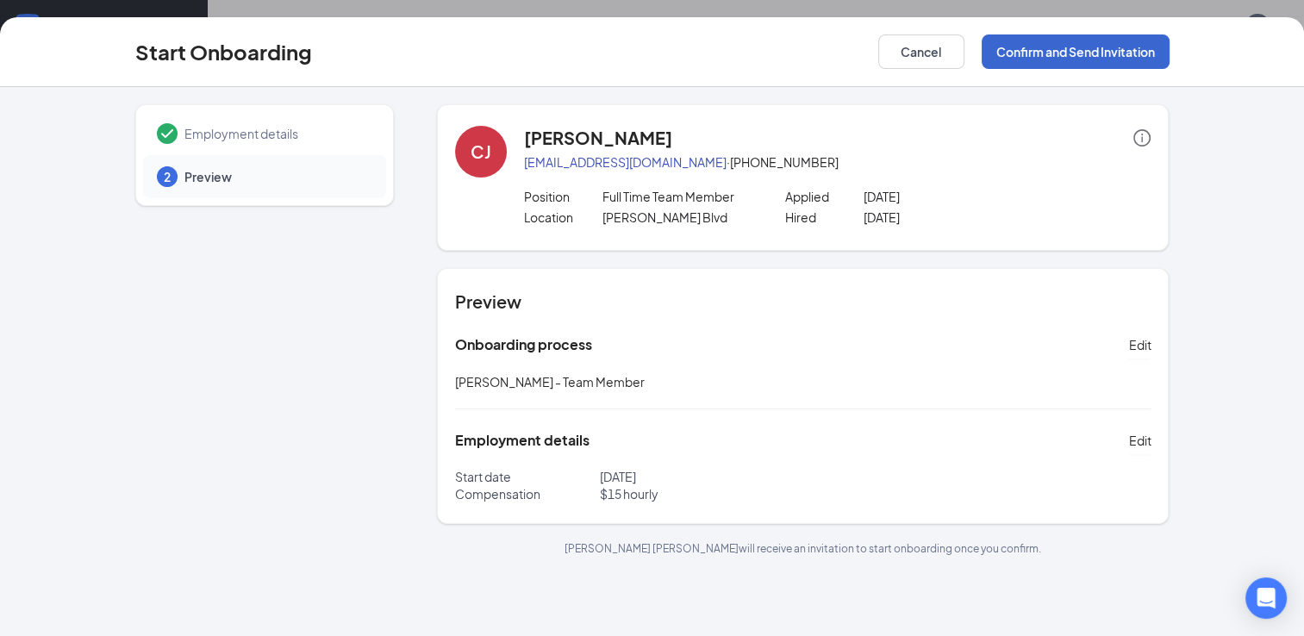
scroll to position [0, 0]
click at [1026, 53] on button "Confirm and Send Invitation" at bounding box center [1076, 51] width 188 height 34
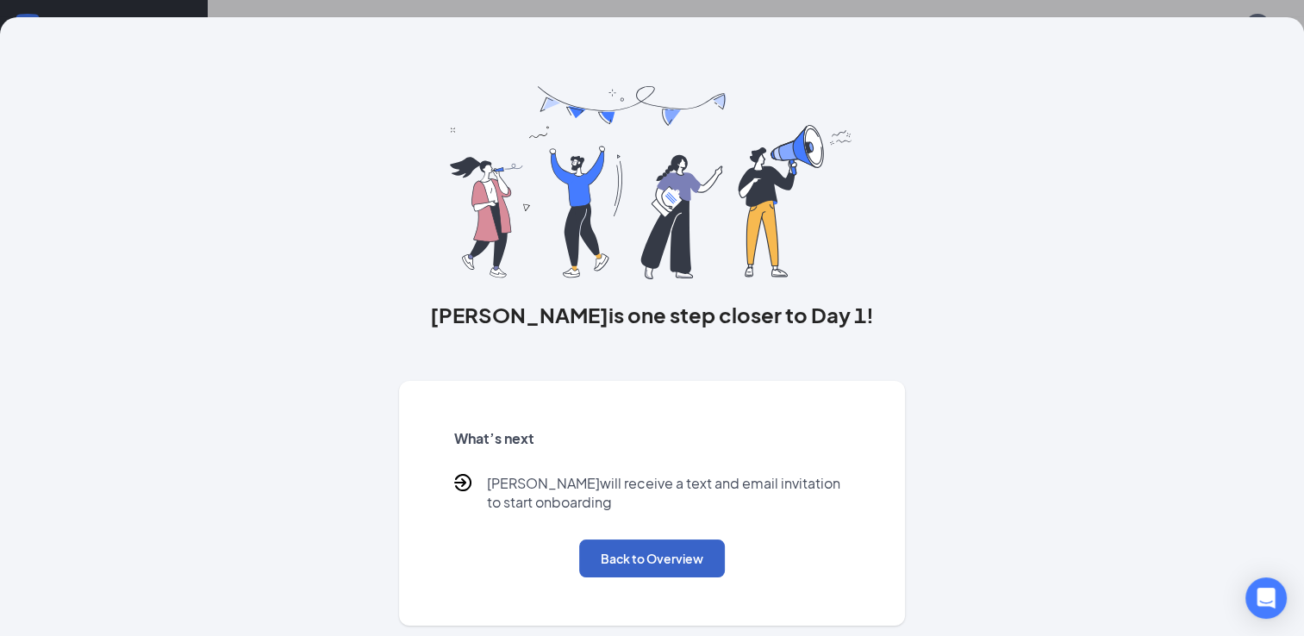
click at [683, 562] on button "Back to Overview" at bounding box center [652, 558] width 146 height 38
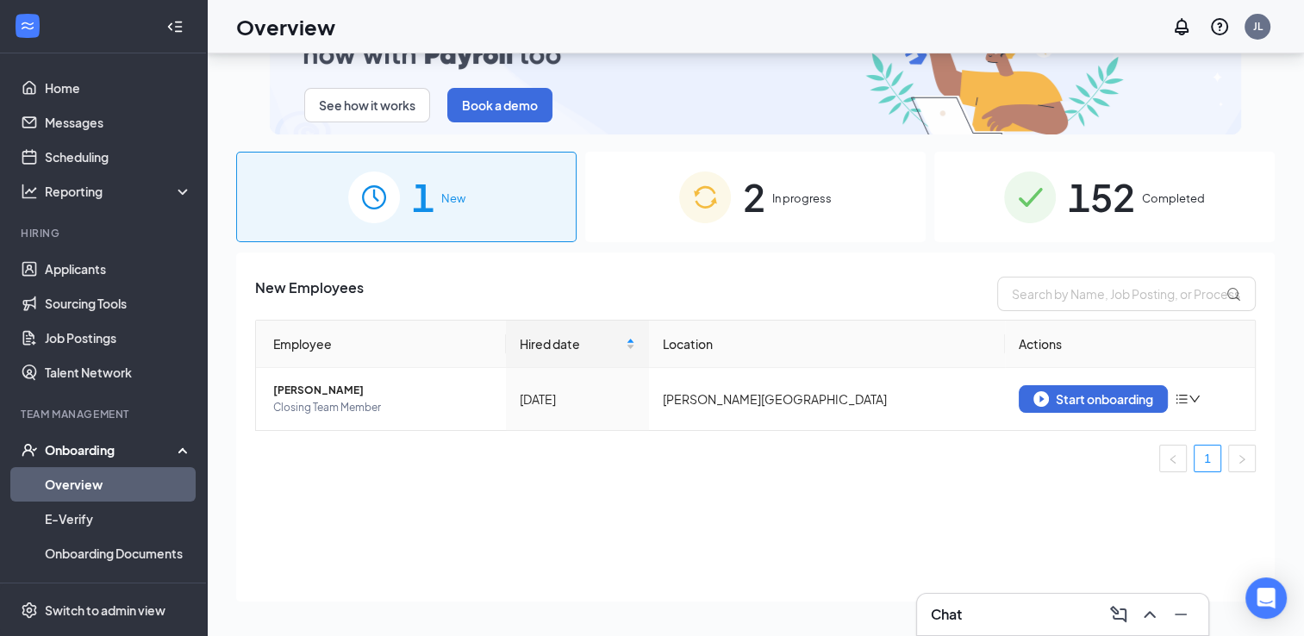
click at [755, 222] on span "2" at bounding box center [754, 196] width 22 height 59
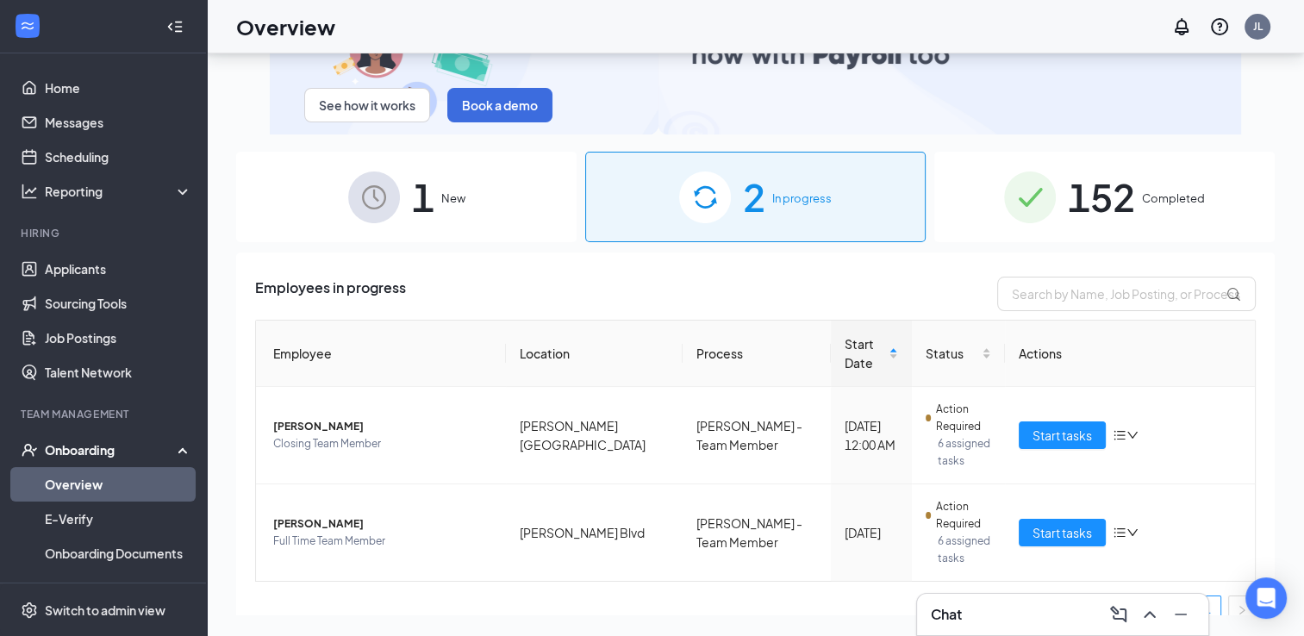
scroll to position [62, 0]
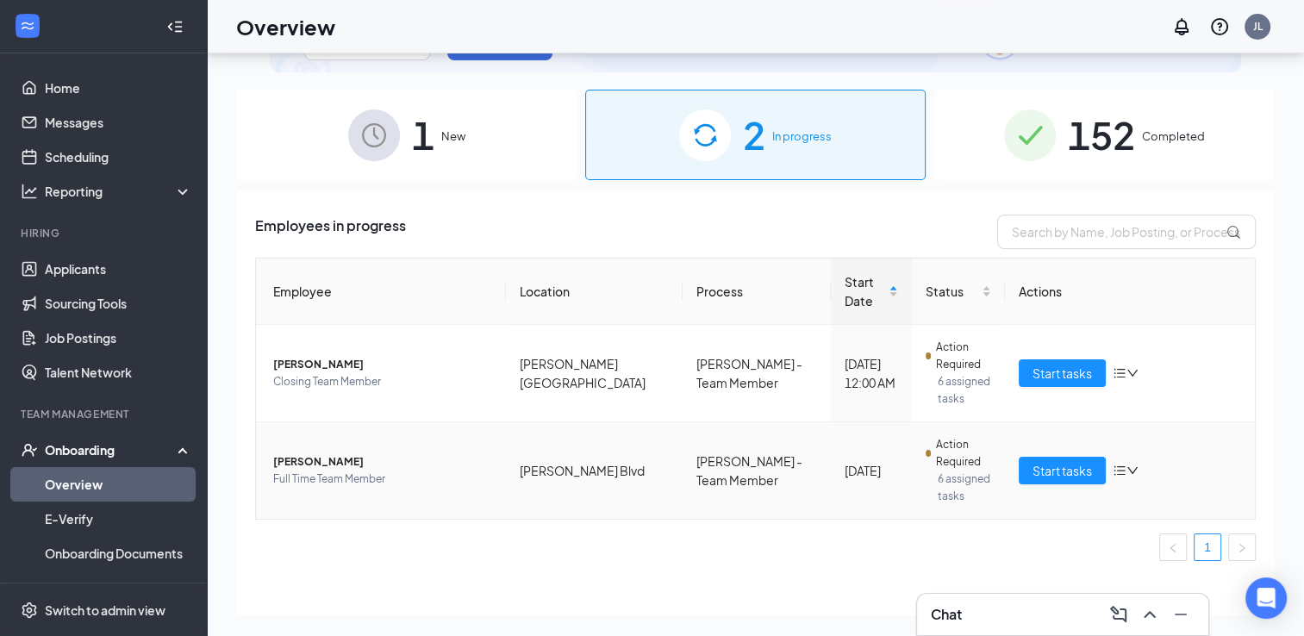
click at [315, 453] on span "[PERSON_NAME]" at bounding box center [382, 461] width 219 height 17
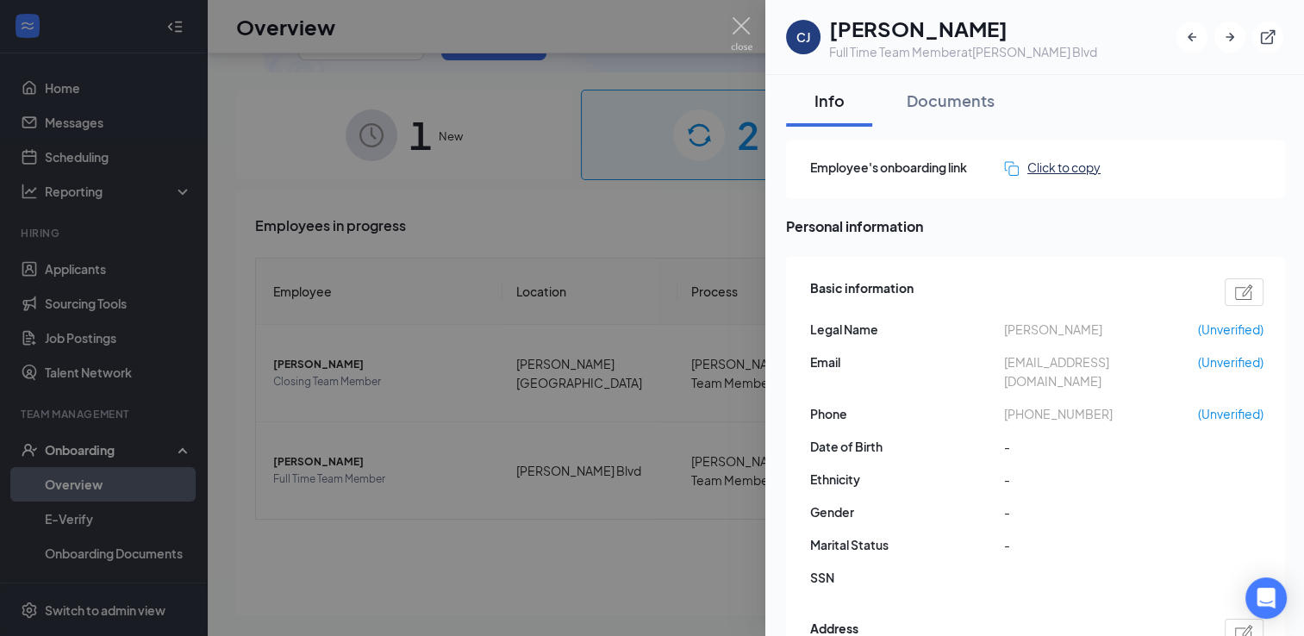
click at [1067, 164] on div "Click to copy" at bounding box center [1052, 167] width 97 height 19
